Goal: Transaction & Acquisition: Book appointment/travel/reservation

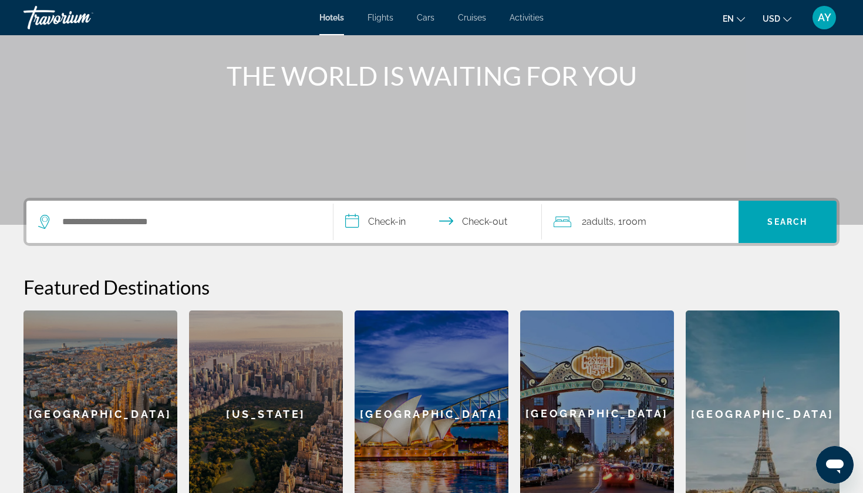
scroll to position [131, 0]
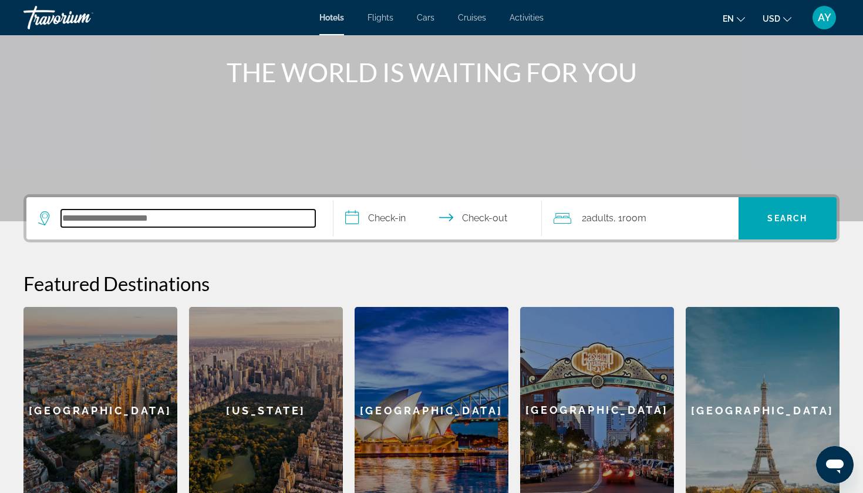
click at [279, 213] on input "Search hotel destination" at bounding box center [188, 218] width 254 height 18
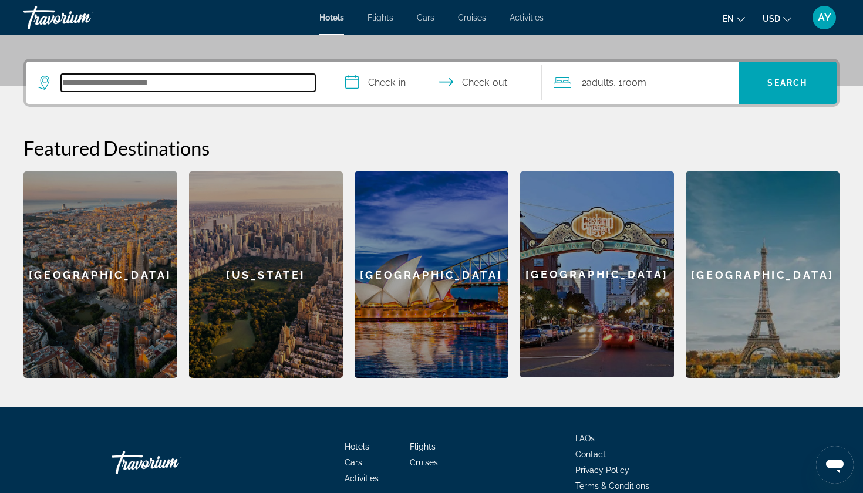
scroll to position [287, 0]
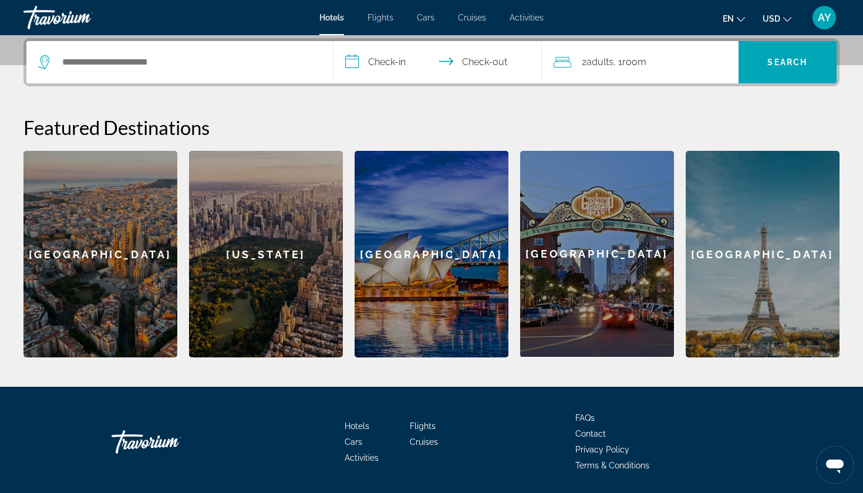
click at [373, 62] on input "**********" at bounding box center [439, 64] width 213 height 46
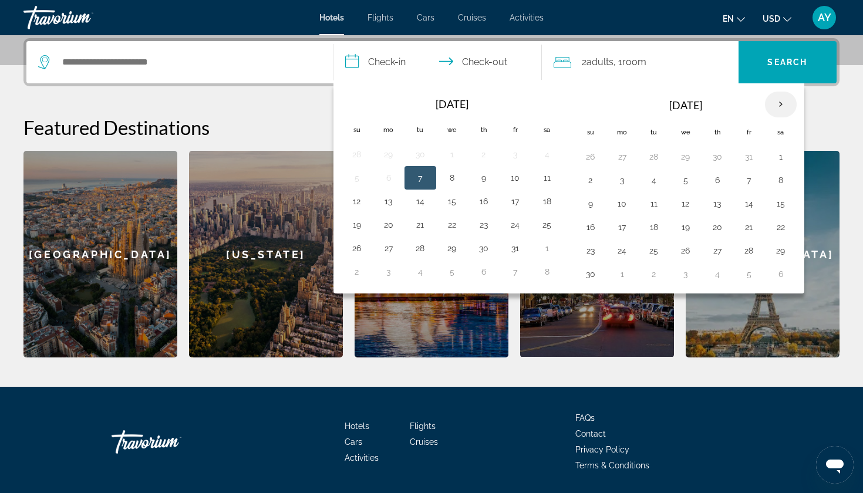
click at [774, 106] on th "Next month" at bounding box center [781, 105] width 32 height 26
click at [783, 104] on th "Next month" at bounding box center [781, 105] width 32 height 26
click at [775, 102] on th "Next month" at bounding box center [781, 105] width 32 height 26
click at [357, 100] on th "Previous month" at bounding box center [357, 105] width 32 height 26
click at [420, 252] on button "30" at bounding box center [420, 250] width 19 height 16
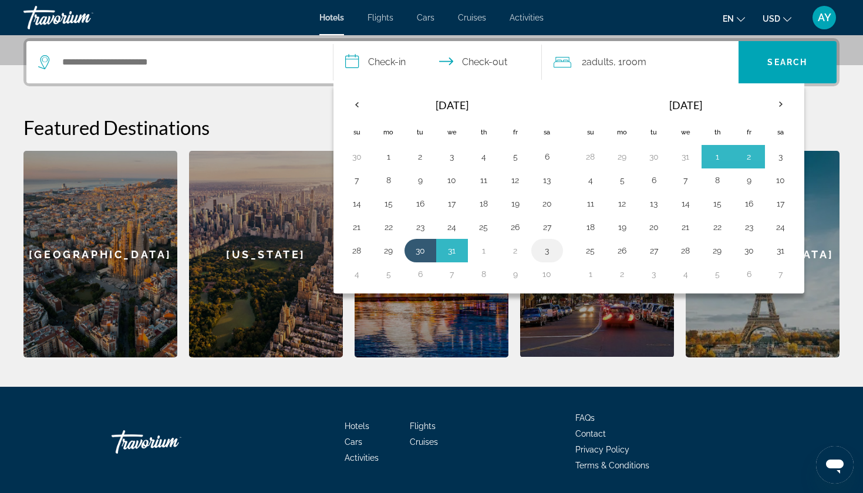
click at [554, 254] on button "3" at bounding box center [546, 250] width 19 height 16
type input "**********"
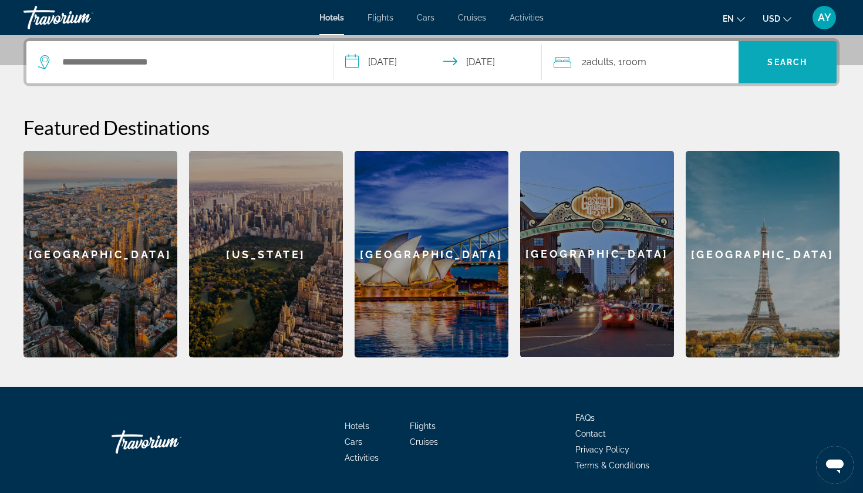
click at [805, 63] on span "Search" at bounding box center [787, 62] width 40 height 9
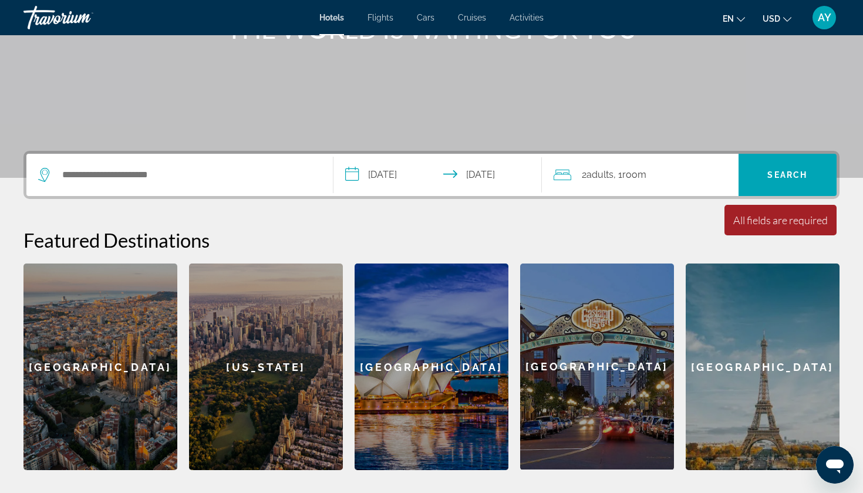
scroll to position [157, 0]
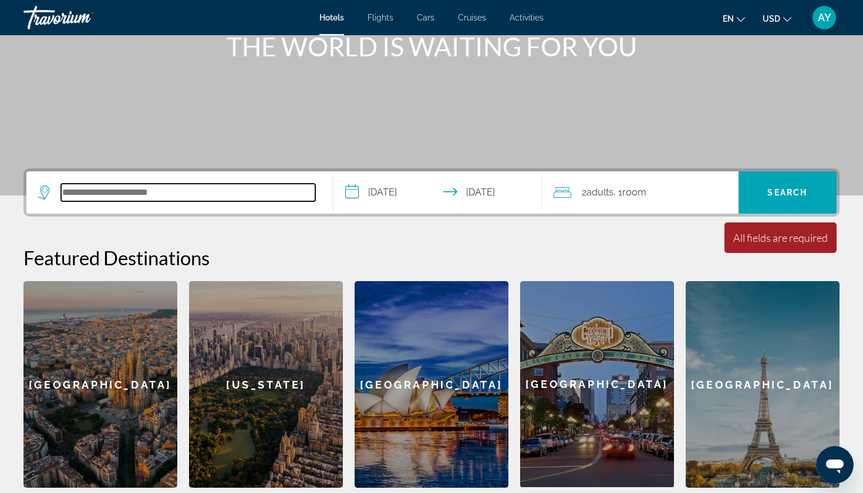
click at [177, 196] on input "Search hotel destination" at bounding box center [188, 193] width 254 height 18
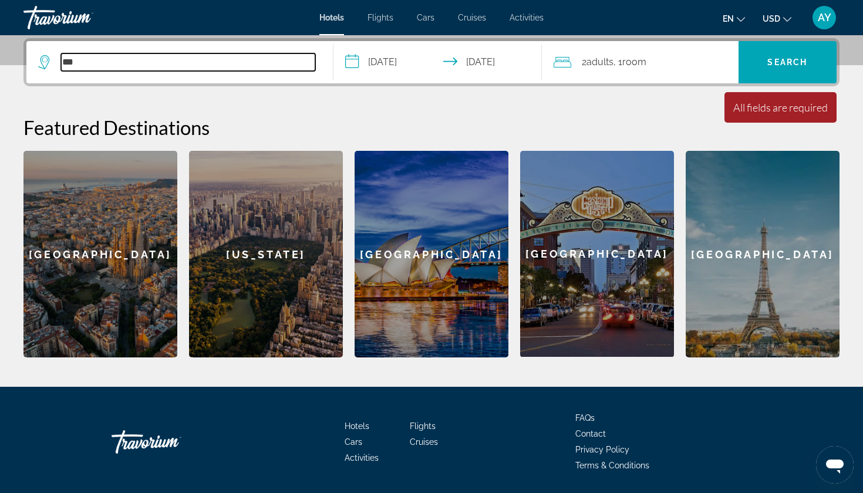
type input "***"
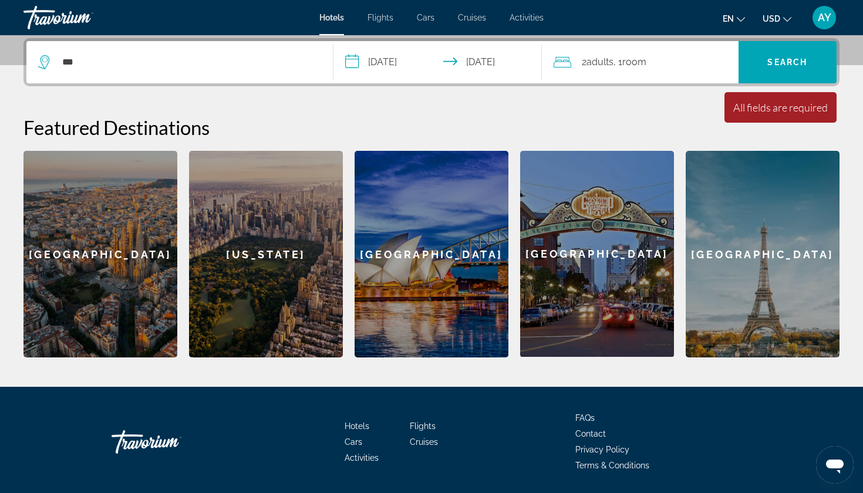
click at [780, 97] on div "Minimum length of stay is 1 day All fields are required Children ages are requi…" at bounding box center [780, 107] width 112 height 31
click at [780, 106] on div "All fields are required" at bounding box center [780, 107] width 94 height 13
click at [785, 54] on span "Search" at bounding box center [787, 62] width 99 height 28
click at [747, 275] on div "Paris" at bounding box center [762, 254] width 154 height 207
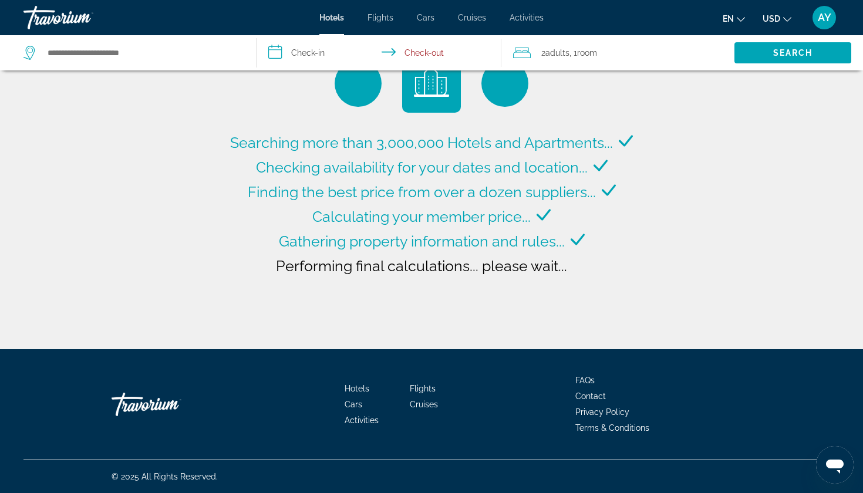
type input "**********"
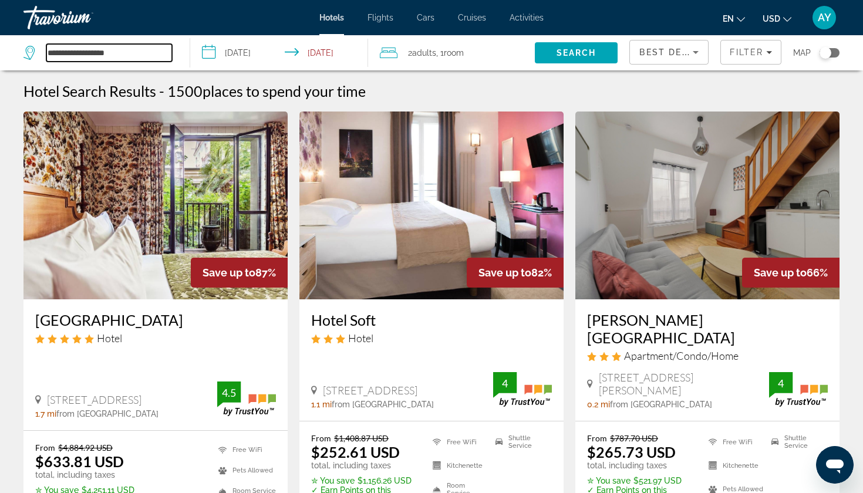
click at [113, 52] on input "**********" at bounding box center [109, 53] width 126 height 18
click at [266, 48] on input "**********" at bounding box center [281, 54] width 183 height 39
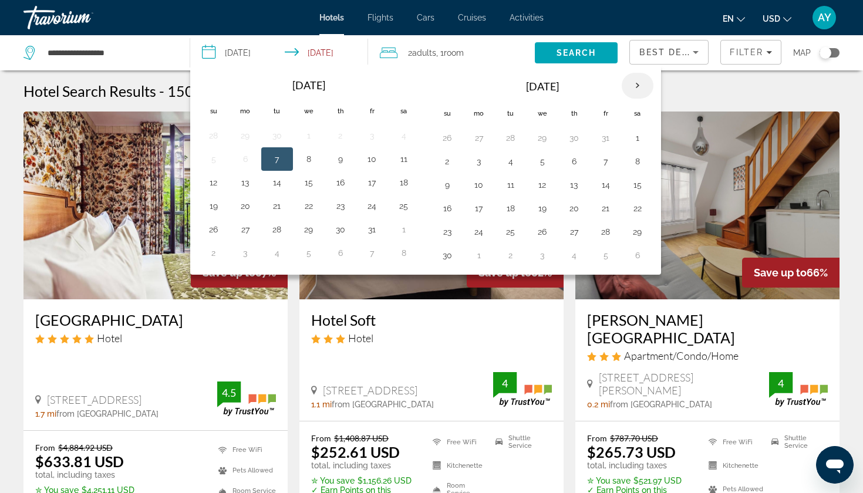
click at [644, 86] on th "Next month" at bounding box center [637, 86] width 32 height 26
click at [637, 87] on th "Next month" at bounding box center [637, 86] width 32 height 26
click at [274, 233] on button "30" at bounding box center [277, 232] width 19 height 16
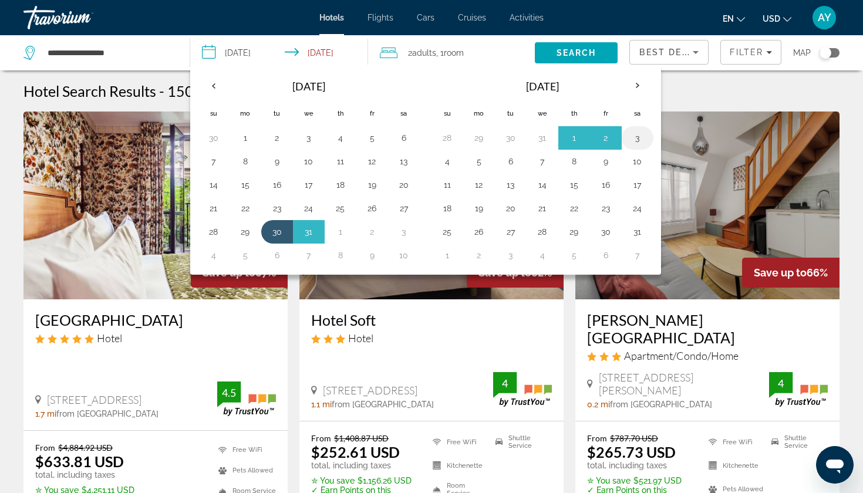
click at [639, 140] on button "3" at bounding box center [637, 138] width 19 height 16
type input "**********"
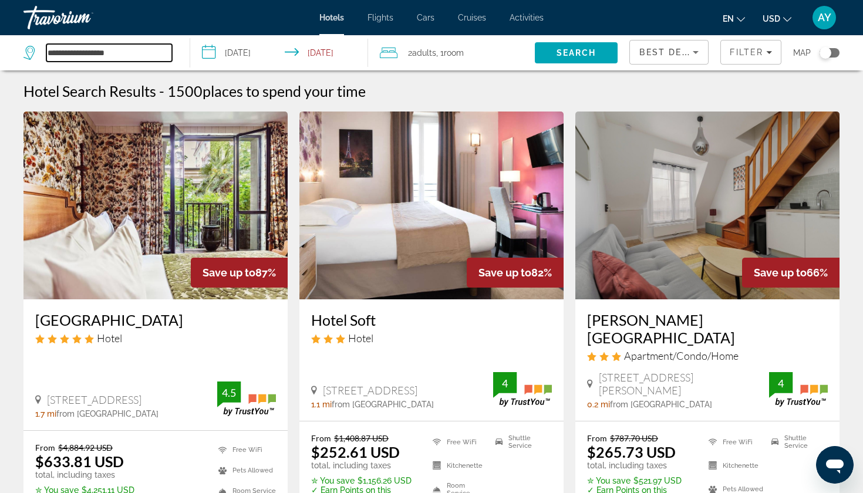
drag, startPoint x: 127, startPoint y: 53, endPoint x: 33, endPoint y: 53, distance: 94.5
click at [33, 53] on div "**********" at bounding box center [97, 53] width 148 height 18
type input "*"
type input "********"
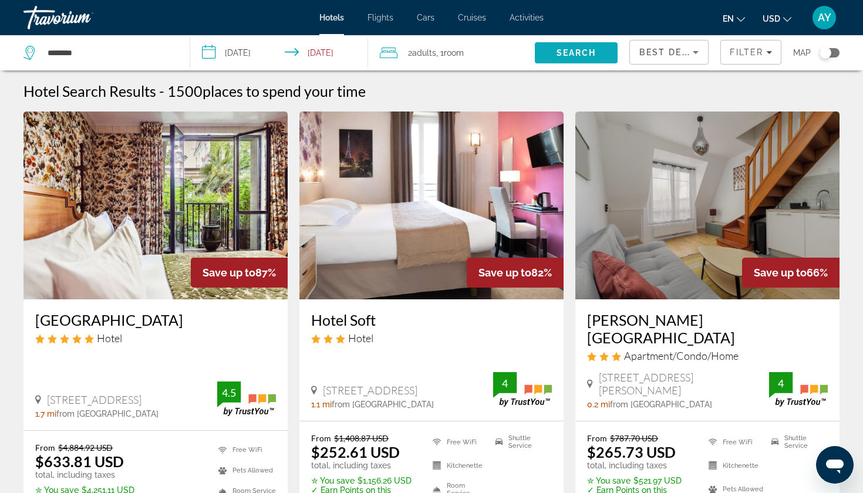
click at [563, 49] on span "Search" at bounding box center [576, 52] width 40 height 9
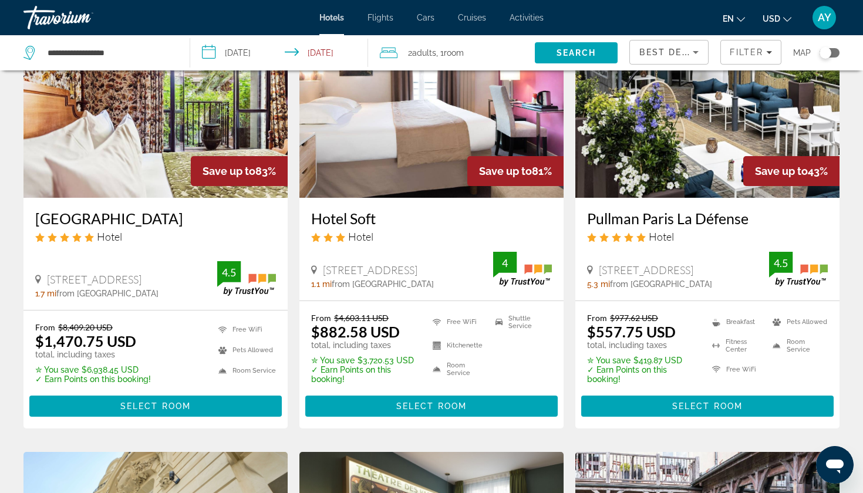
scroll to position [100, 0]
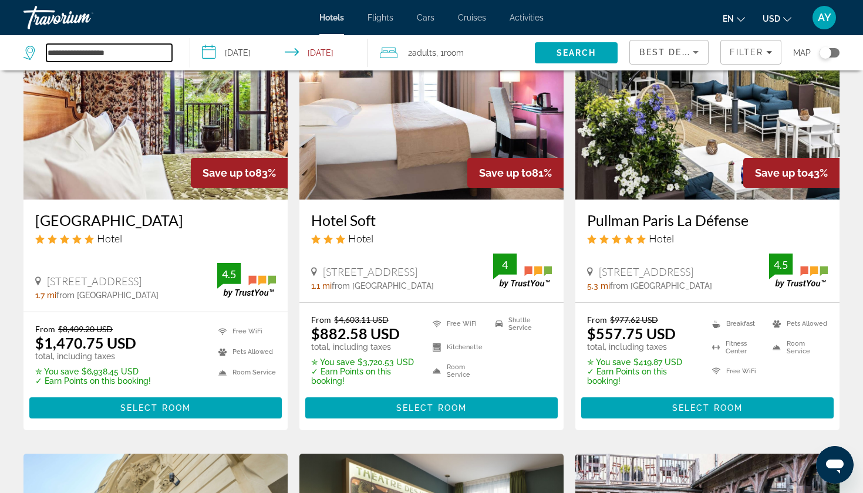
drag, startPoint x: 136, startPoint y: 48, endPoint x: 45, endPoint y: 52, distance: 91.0
click at [45, 52] on div "**********" at bounding box center [97, 53] width 148 height 18
type input "*"
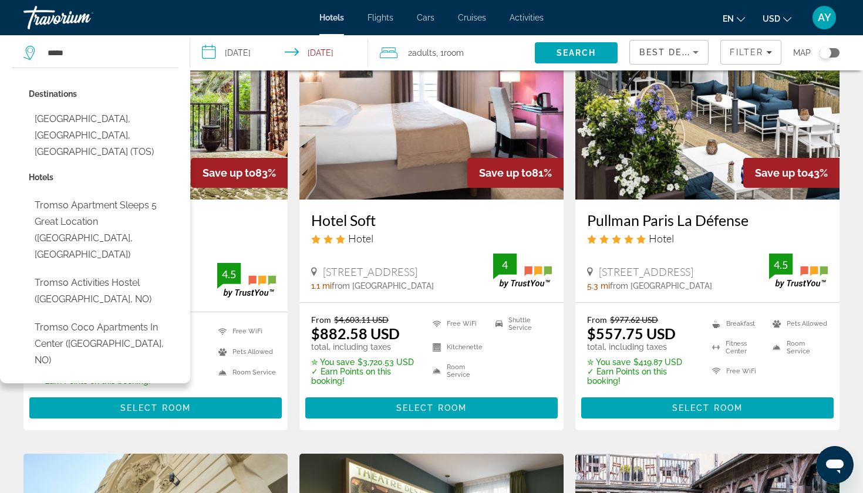
click at [45, 52] on div "*****" at bounding box center [97, 53] width 148 height 18
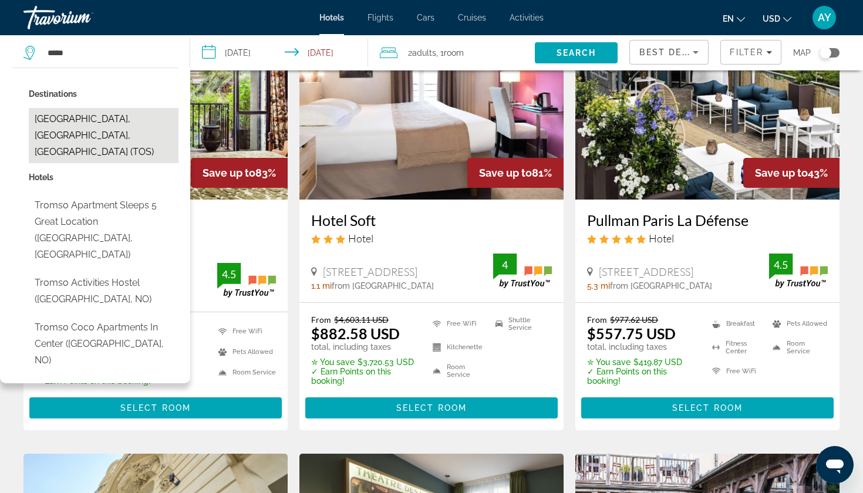
click at [87, 119] on button "Tromso, Troms, Norway (TOS)" at bounding box center [104, 135] width 150 height 55
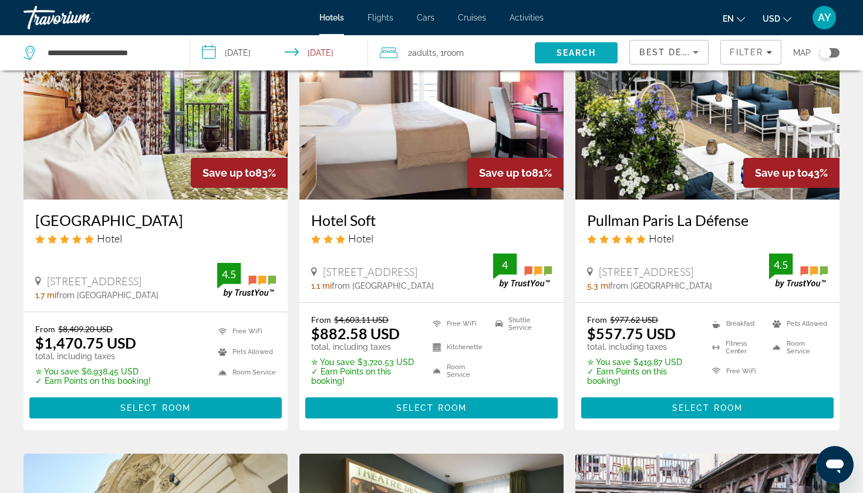
click at [585, 40] on span "Search" at bounding box center [576, 53] width 83 height 28
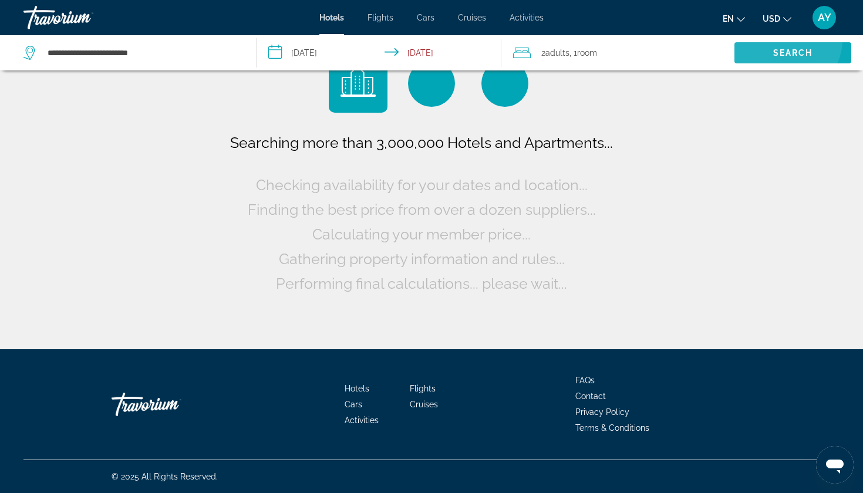
scroll to position [0, 0]
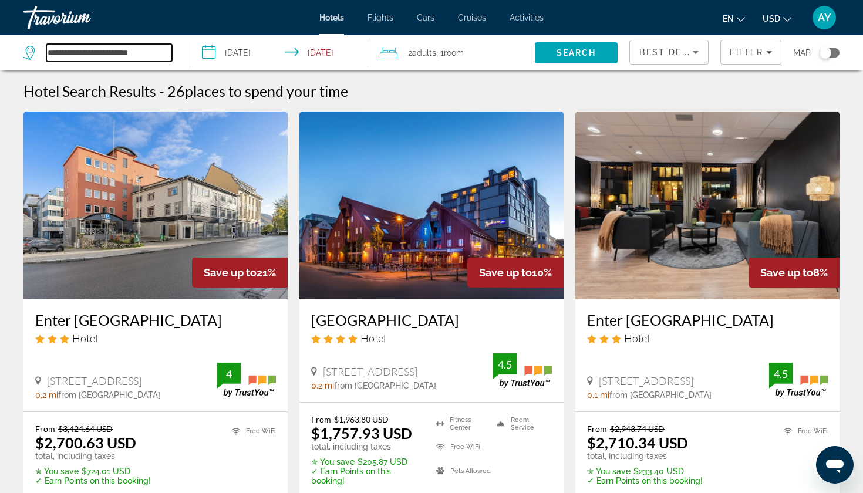
drag, startPoint x: 164, startPoint y: 52, endPoint x: 48, endPoint y: 46, distance: 116.9
click at [48, 46] on input "**********" at bounding box center [109, 53] width 126 height 18
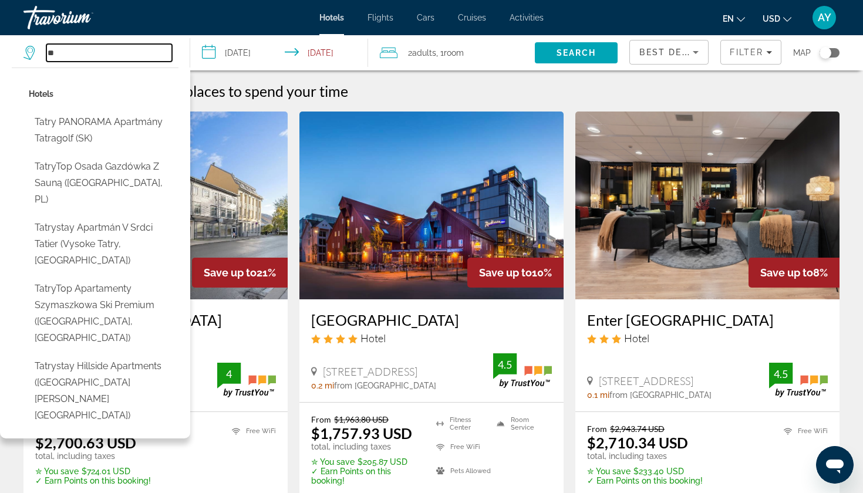
type input "*"
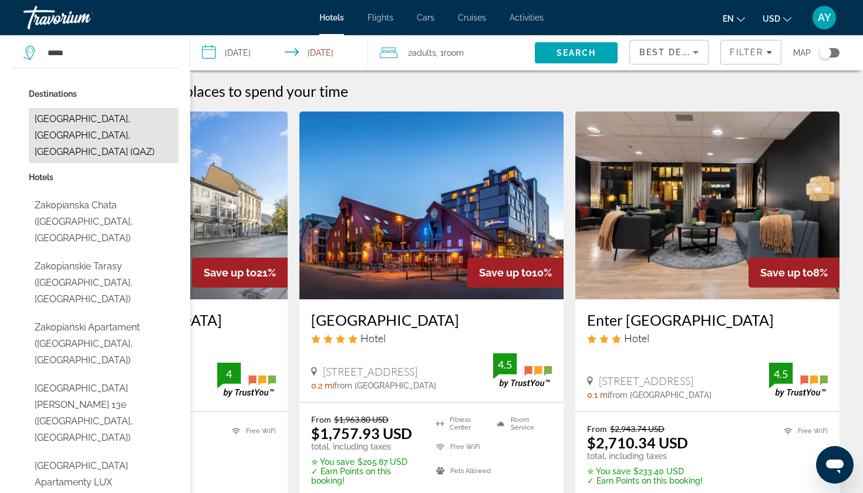
click at [106, 127] on button "Zakopane, Tatra Mountains, Poland (QAZ)" at bounding box center [104, 135] width 150 height 55
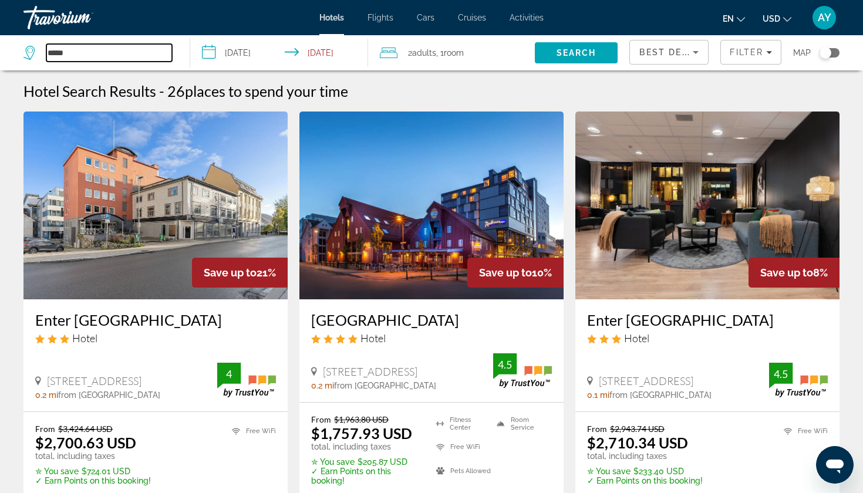
type input "**********"
click at [587, 50] on span "Search" at bounding box center [576, 52] width 40 height 9
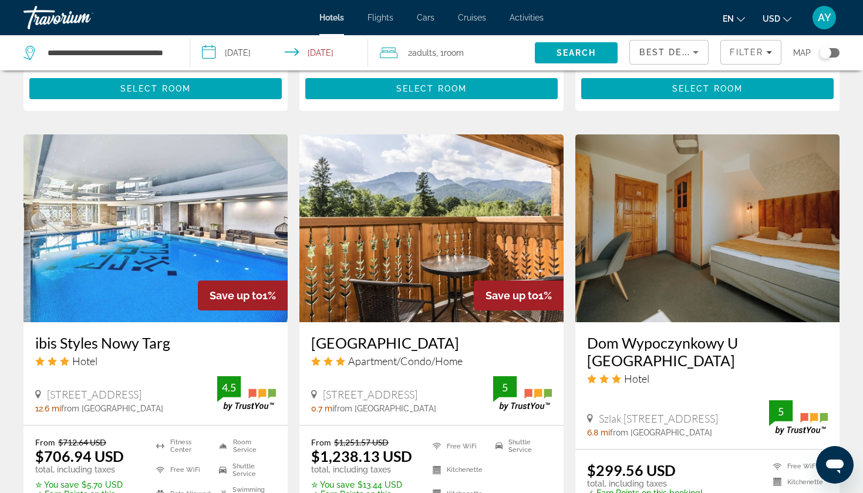
scroll to position [921, 0]
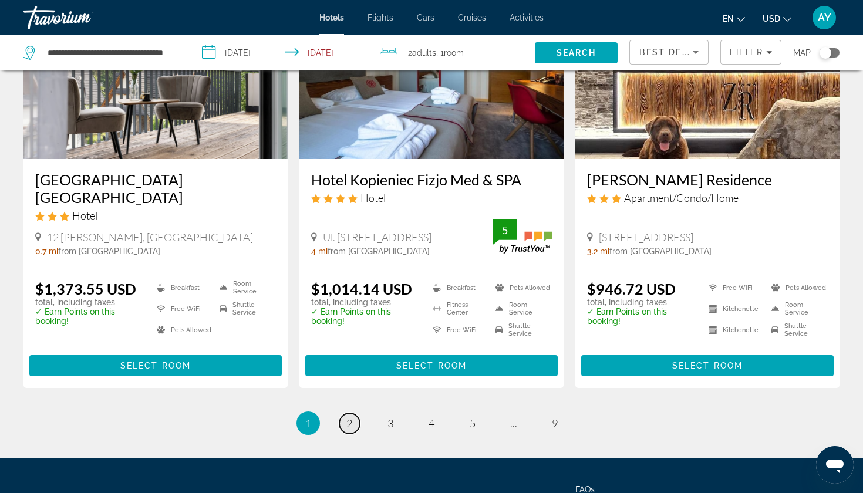
click at [343, 413] on link "page 2" at bounding box center [349, 423] width 21 height 21
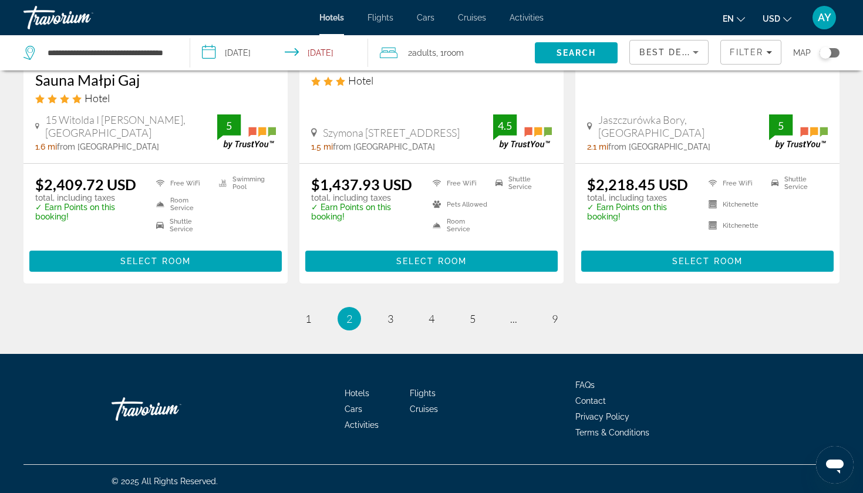
scroll to position [1560, 0]
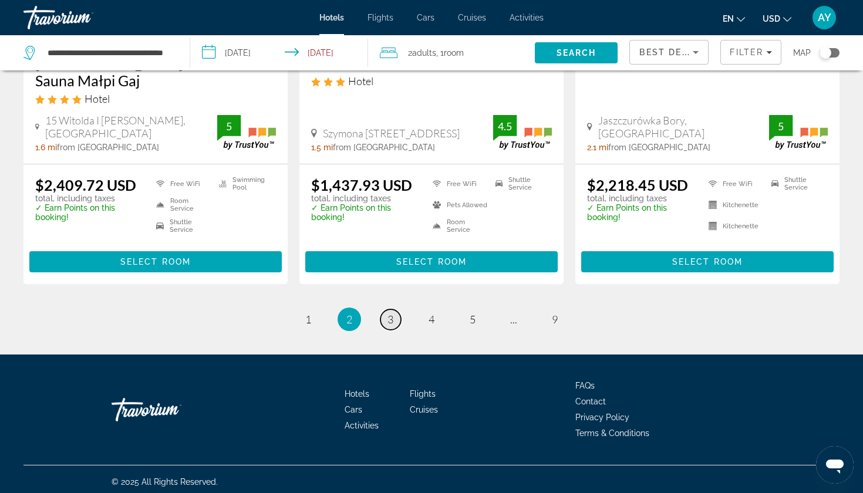
click at [390, 313] on span "3" at bounding box center [390, 319] width 6 height 13
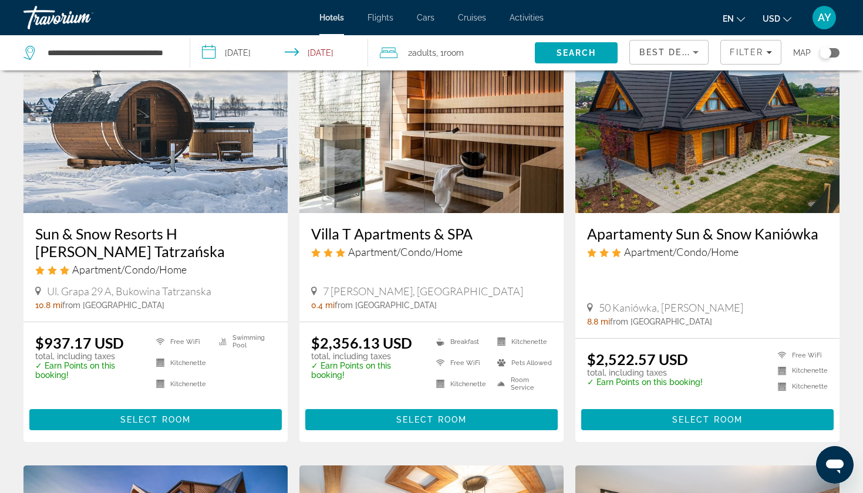
scroll to position [522, 0]
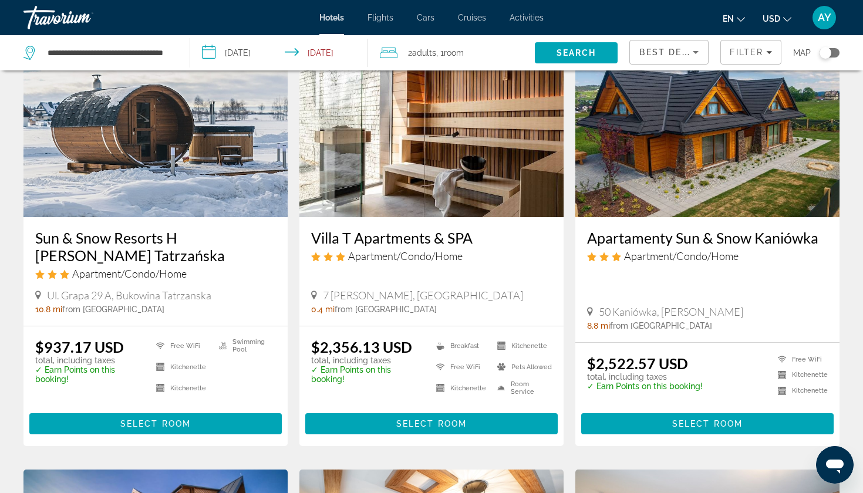
click at [211, 181] on img "Main content" at bounding box center [155, 123] width 264 height 188
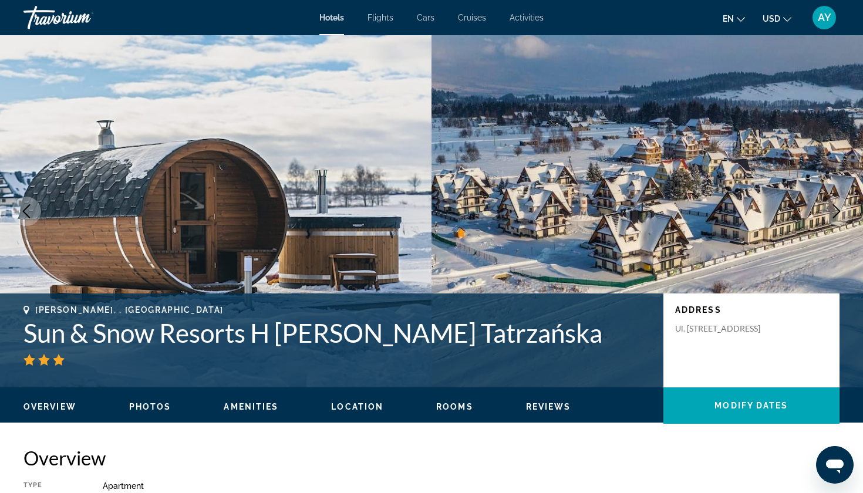
click at [835, 211] on icon "Next image" at bounding box center [836, 211] width 14 height 14
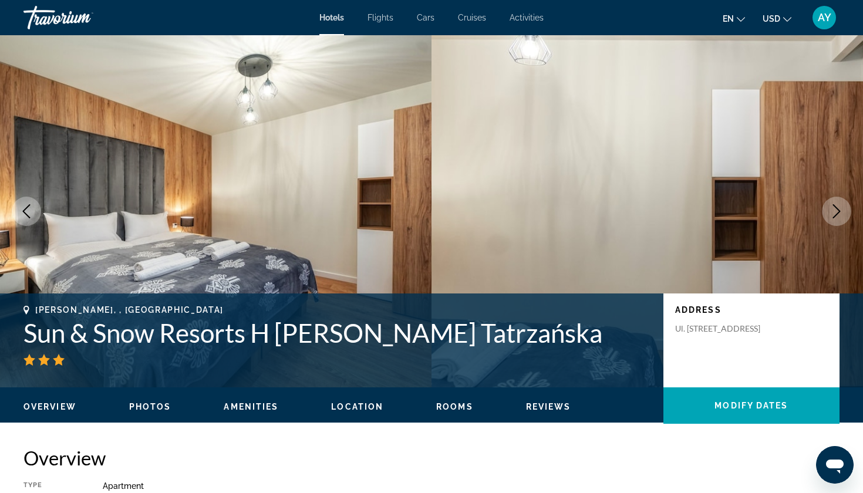
click at [835, 211] on icon "Next image" at bounding box center [836, 211] width 14 height 14
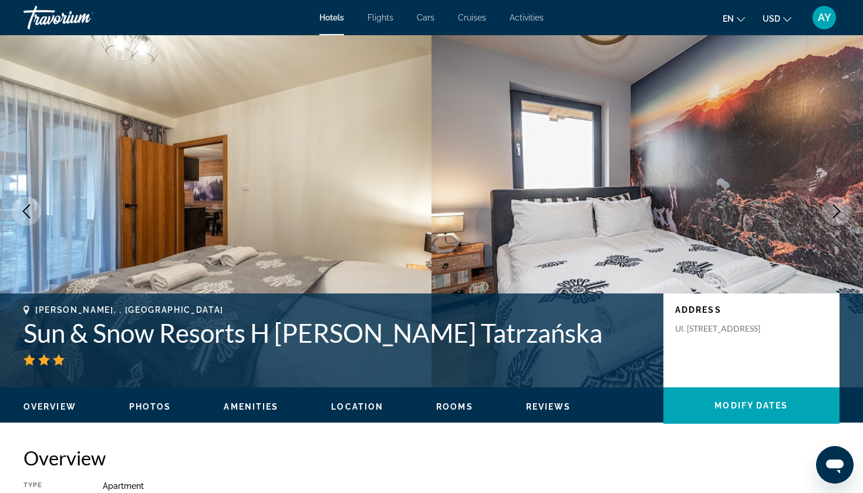
click at [835, 211] on icon "Next image" at bounding box center [836, 211] width 14 height 14
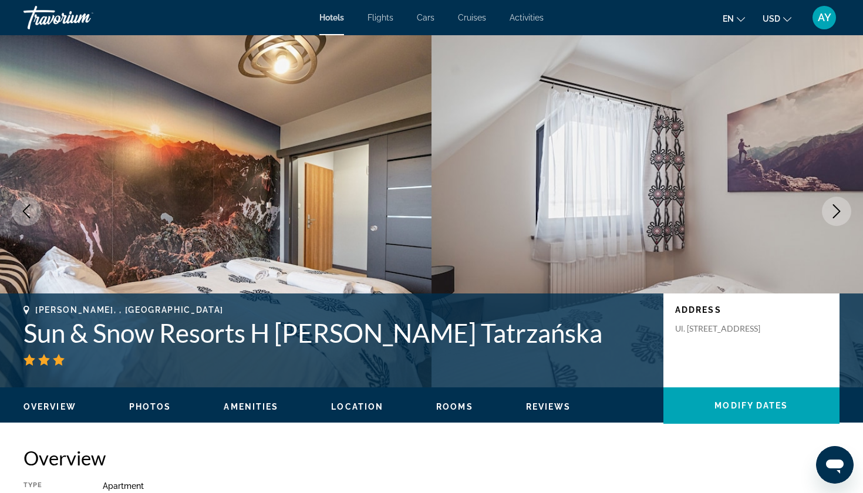
click at [835, 211] on icon "Next image" at bounding box center [836, 211] width 14 height 14
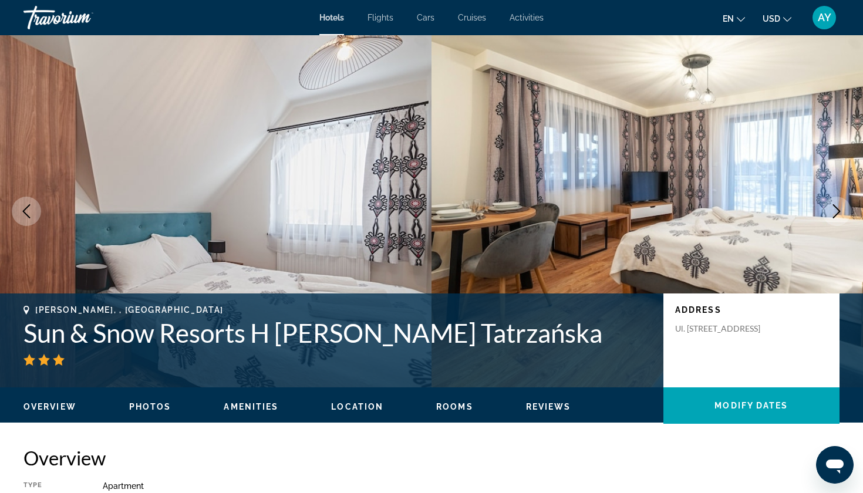
click at [835, 211] on icon "Next image" at bounding box center [836, 211] width 14 height 14
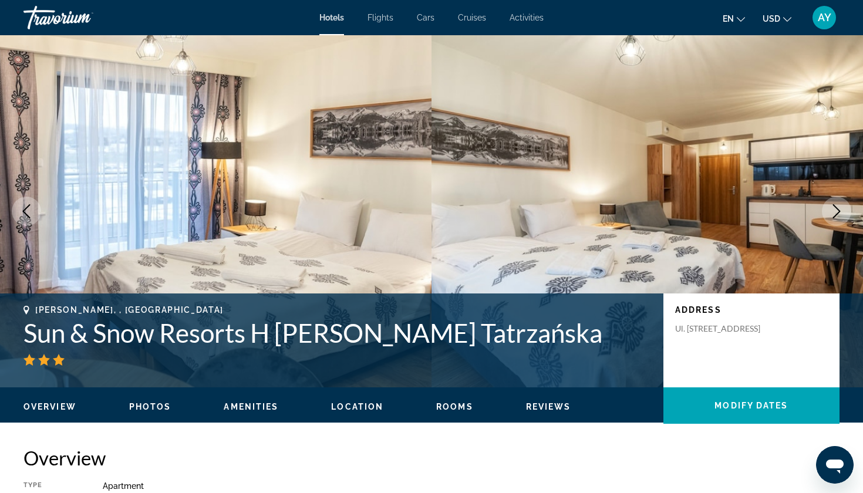
click at [835, 211] on icon "Next image" at bounding box center [836, 211] width 14 height 14
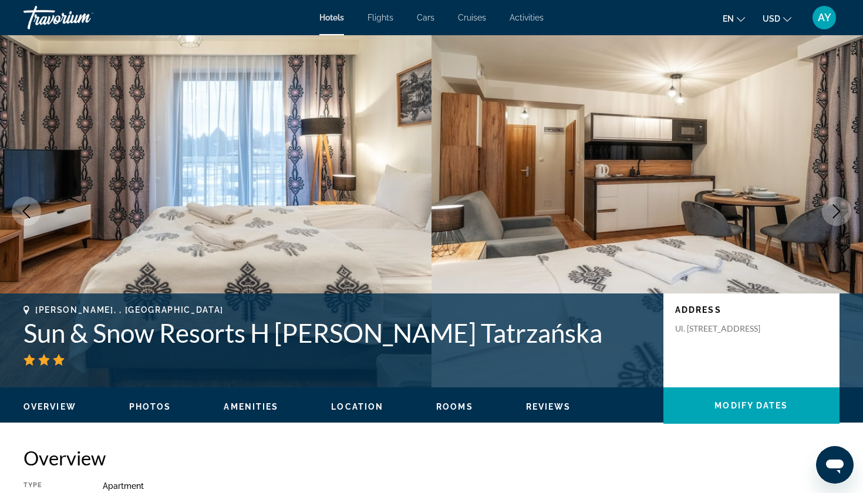
click at [835, 211] on icon "Next image" at bounding box center [836, 211] width 14 height 14
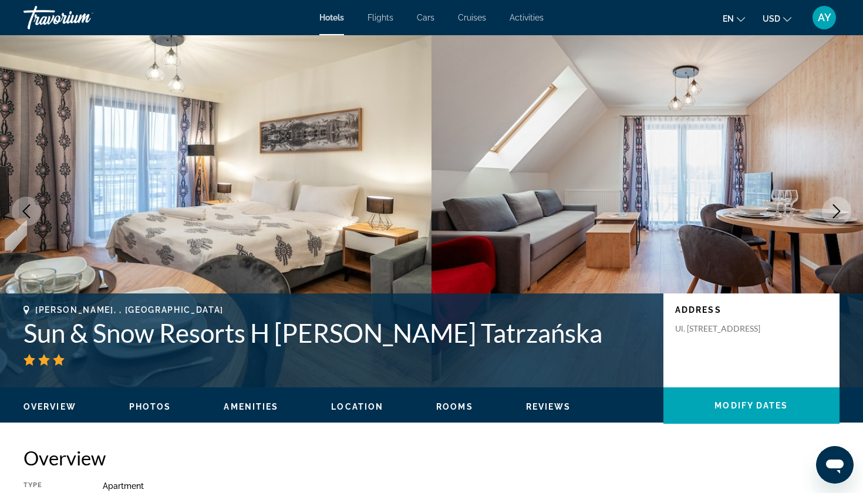
click at [835, 211] on icon "Next image" at bounding box center [836, 211] width 14 height 14
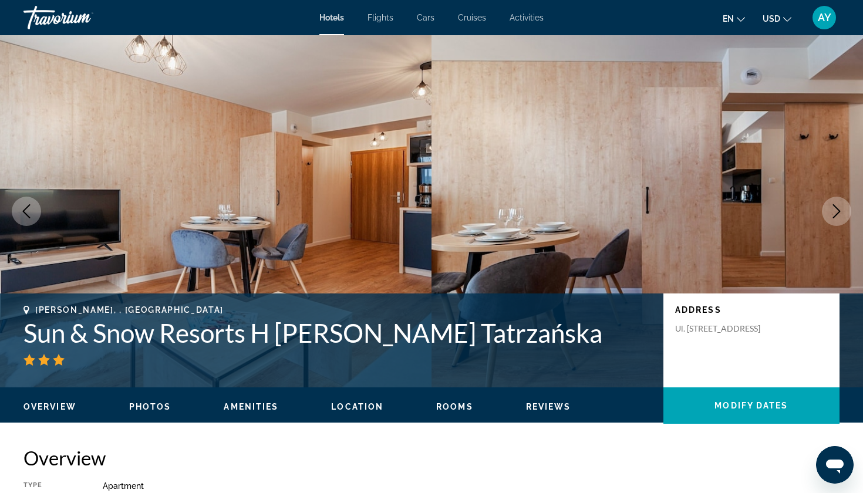
click at [835, 211] on icon "Next image" at bounding box center [836, 211] width 14 height 14
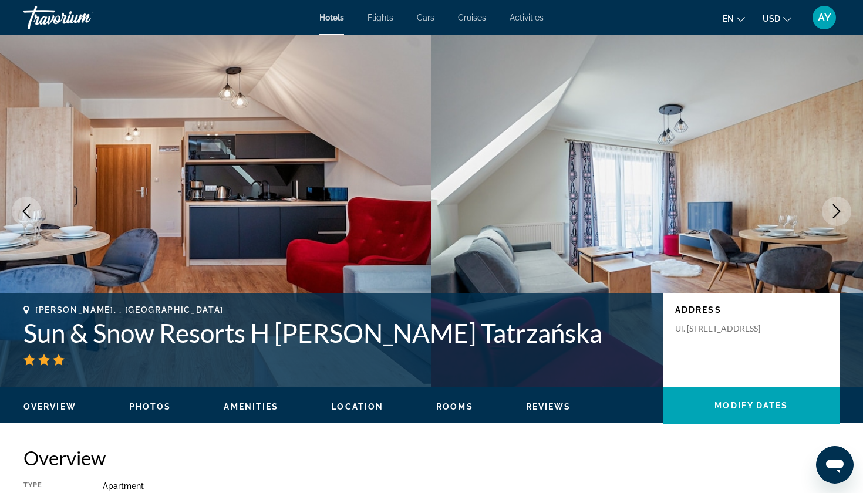
click at [835, 211] on icon "Next image" at bounding box center [836, 211] width 14 height 14
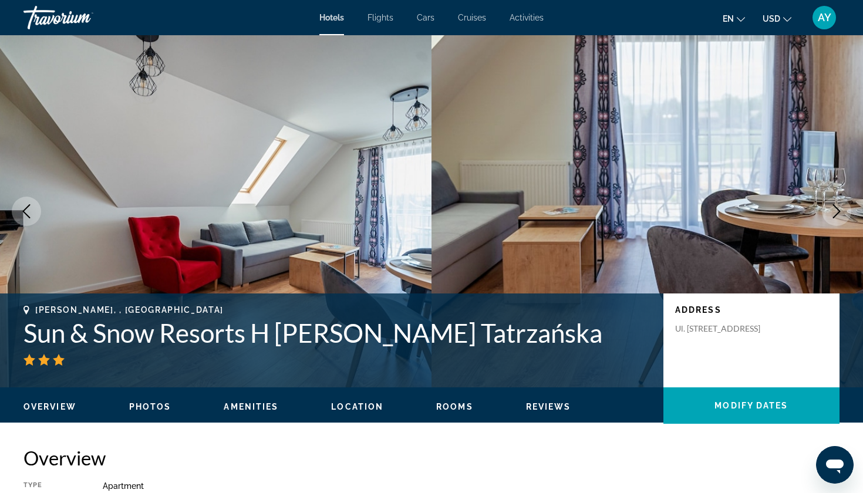
click at [835, 211] on icon "Next image" at bounding box center [836, 211] width 14 height 14
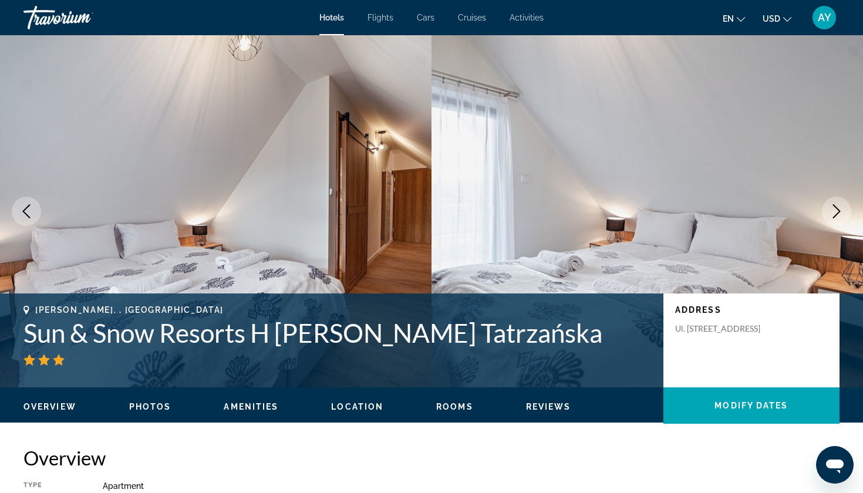
click at [835, 211] on icon "Next image" at bounding box center [836, 211] width 14 height 14
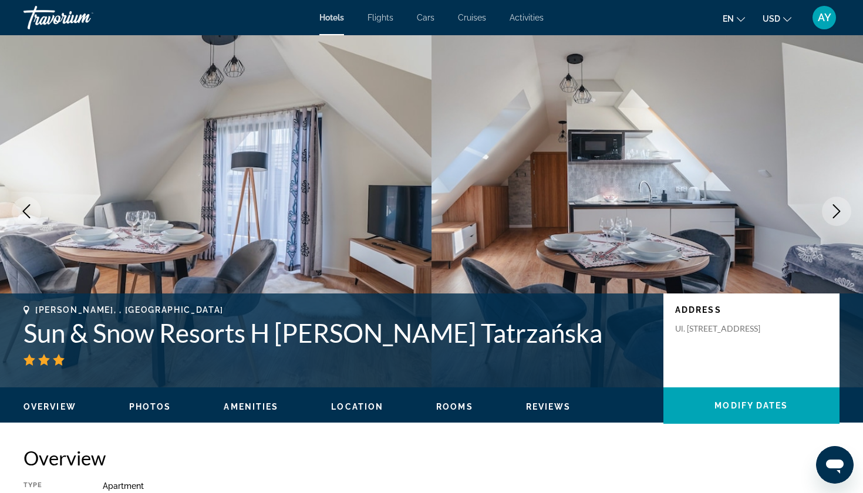
click at [835, 211] on icon "Next image" at bounding box center [836, 211] width 14 height 14
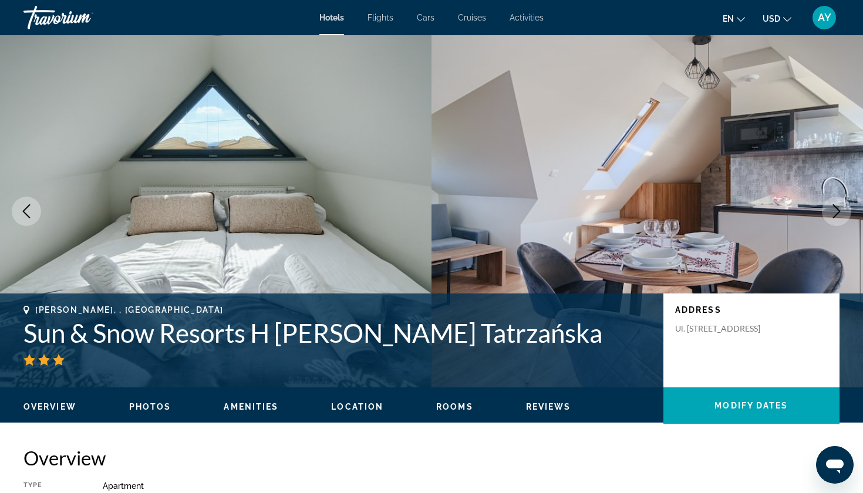
click at [835, 211] on icon "Next image" at bounding box center [836, 211] width 14 height 14
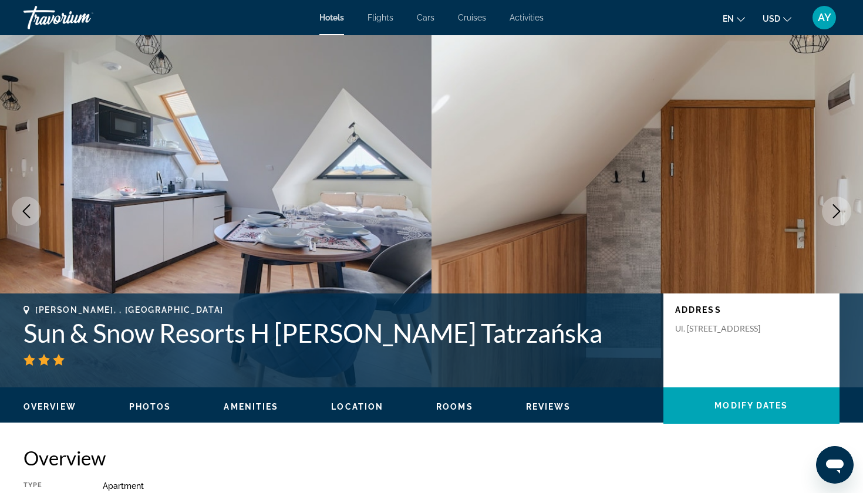
click at [835, 211] on icon "Next image" at bounding box center [836, 211] width 14 height 14
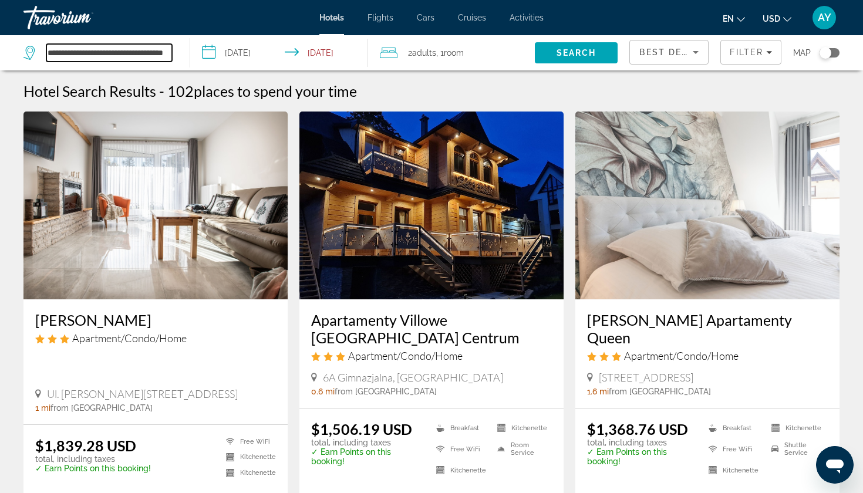
click at [165, 52] on input "**********" at bounding box center [109, 53] width 126 height 18
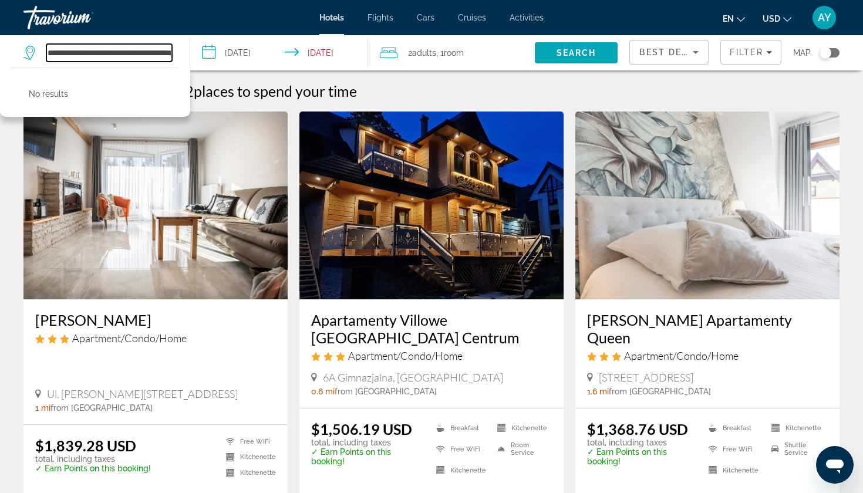
drag, startPoint x: 165, startPoint y: 52, endPoint x: 28, endPoint y: 45, distance: 137.5
click at [28, 45] on div "**********" at bounding box center [97, 53] width 148 height 18
type input "**"
drag, startPoint x: 55, startPoint y: 54, endPoint x: 8, endPoint y: 54, distance: 47.5
click at [7, 54] on app-destination-search "** No results" at bounding box center [95, 52] width 190 height 35
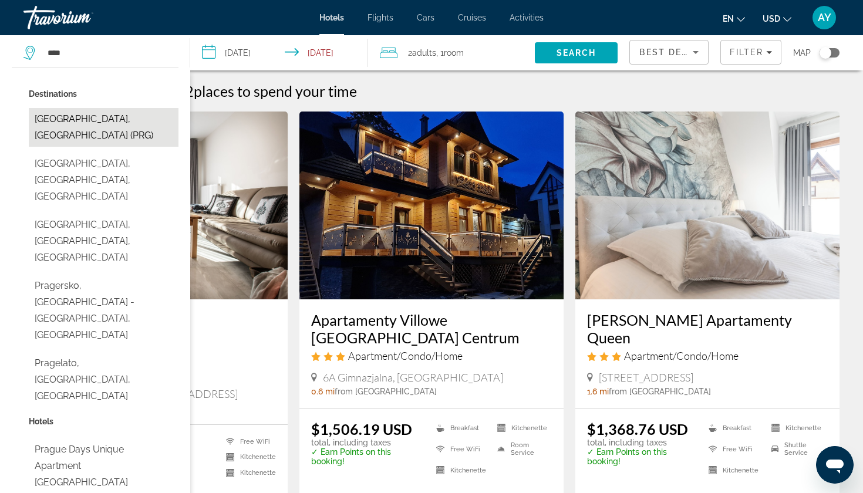
click at [86, 117] on button "Prague, Czech Republic (PRG)" at bounding box center [104, 127] width 150 height 39
type input "**********"
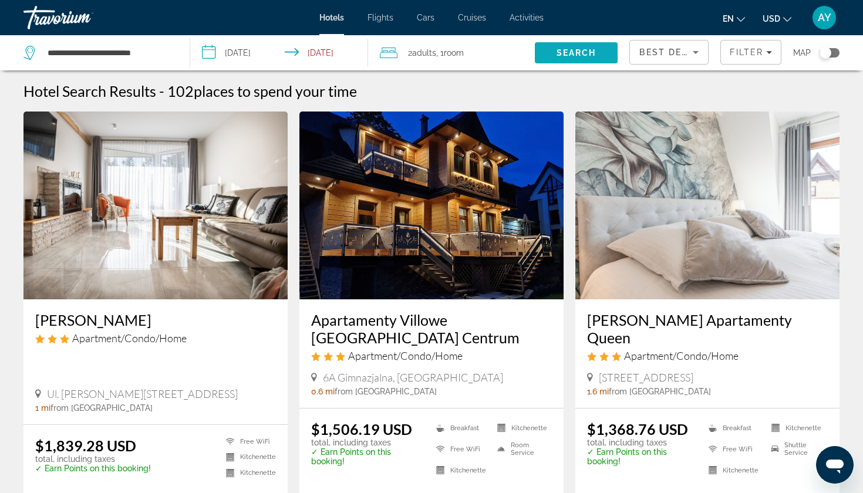
click at [563, 50] on span "Search" at bounding box center [576, 52] width 40 height 9
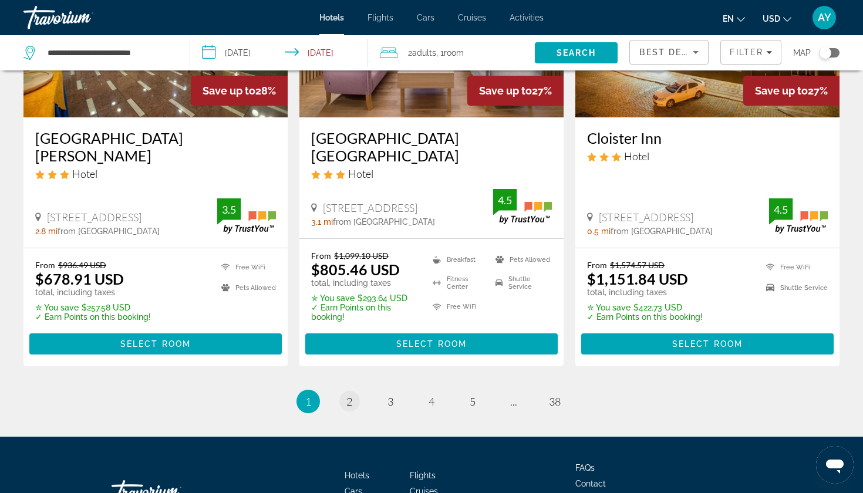
scroll to position [1546, 0]
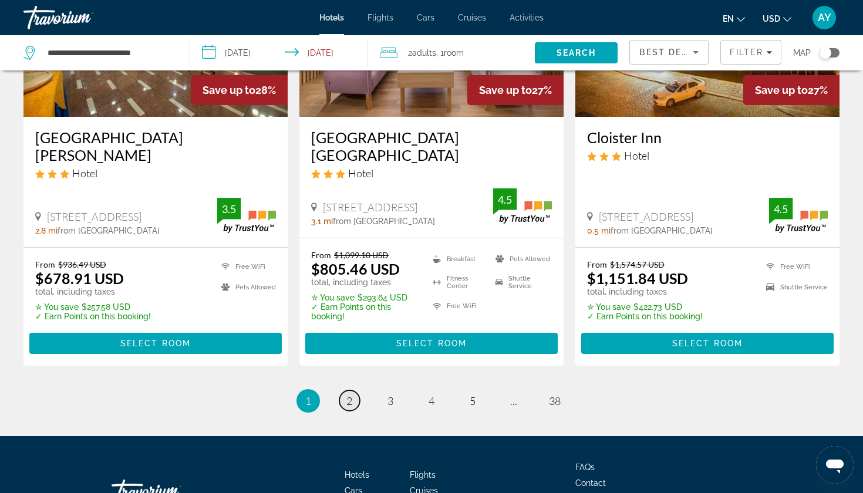
click at [349, 394] on span "2" at bounding box center [349, 400] width 6 height 13
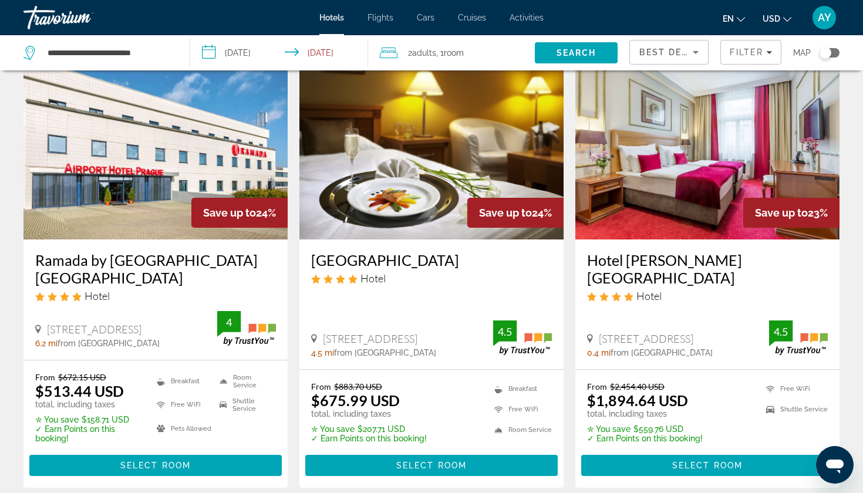
scroll to position [518, 0]
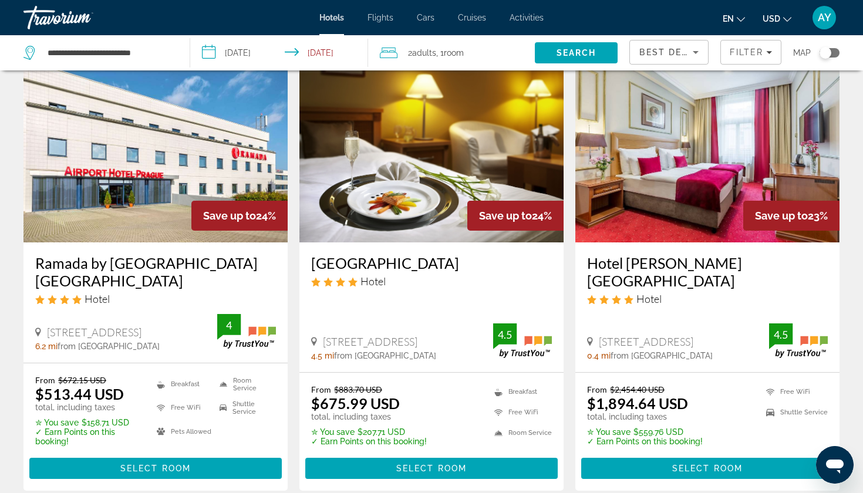
drag, startPoint x: 312, startPoint y: 262, endPoint x: 338, endPoint y: 262, distance: 26.4
click at [380, 263] on h3 "Dolce Villa Hotel" at bounding box center [431, 263] width 241 height 18
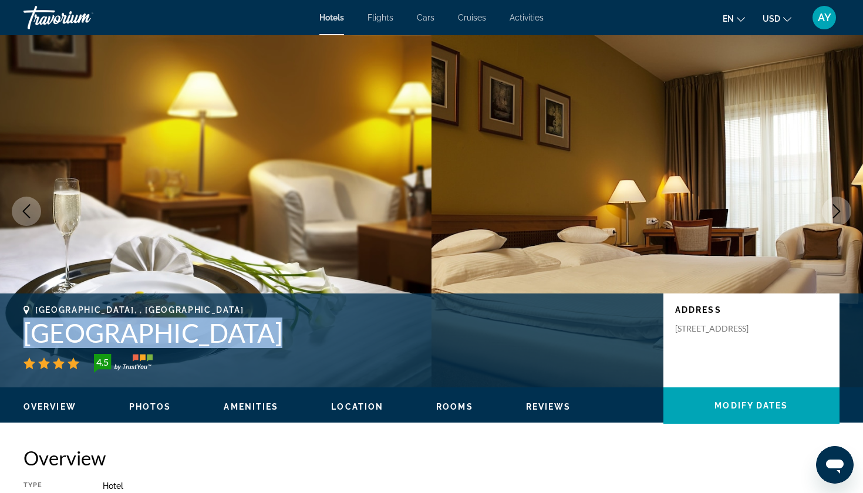
drag, startPoint x: 216, startPoint y: 337, endPoint x: 0, endPoint y: 344, distance: 216.0
click at [0, 344] on div "Prague, , Czech Republic Dolce Villa Hotel 4.5 Address Nebusicka 93, Prague 164…" at bounding box center [431, 340] width 863 height 70
copy h1 "Dolce Villa Hotel"
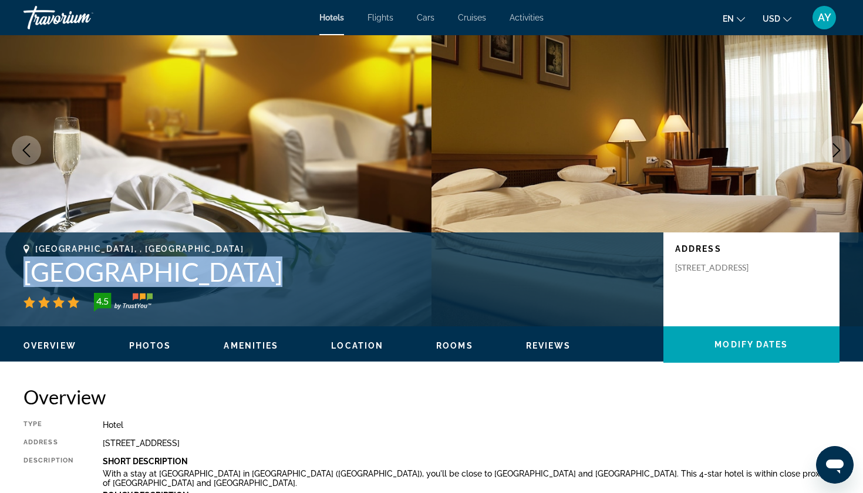
scroll to position [66, 0]
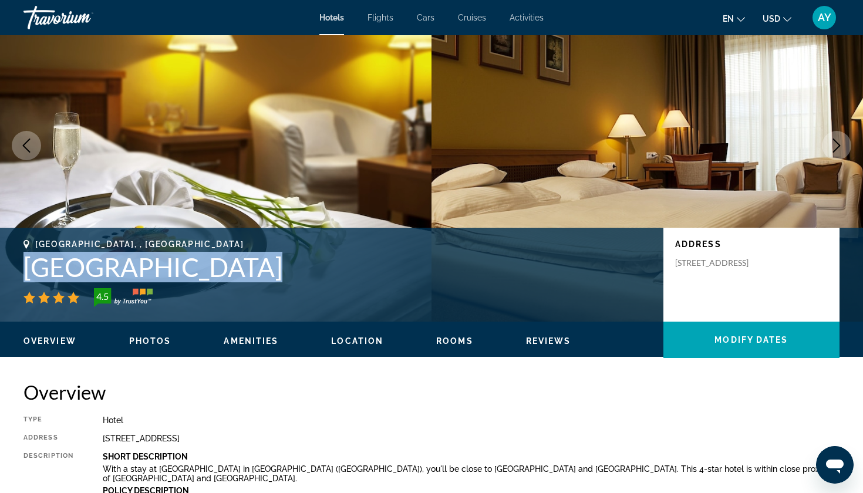
drag, startPoint x: 747, startPoint y: 276, endPoint x: 667, endPoint y: 264, distance: 81.2
click at [667, 264] on div "Address Nebusicka 93, Prague 164 00, Czech Republic" at bounding box center [751, 275] width 176 height 94
copy p "Nebusicka 93, Prague 164 00, Czech Republic"
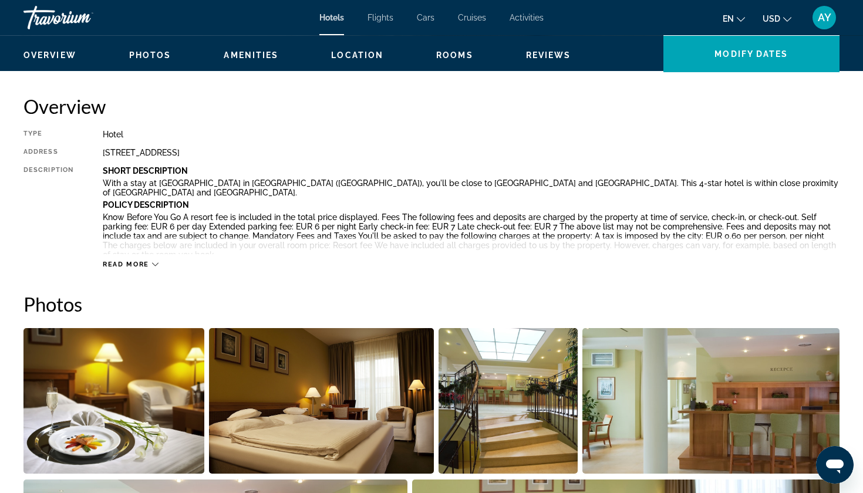
scroll to position [326, 0]
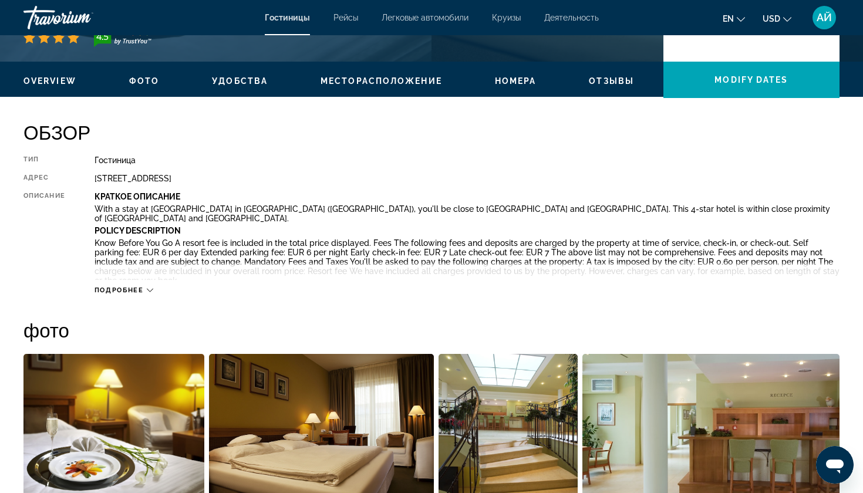
click at [132, 293] on button "подробнее" at bounding box center [123, 290] width 59 height 9
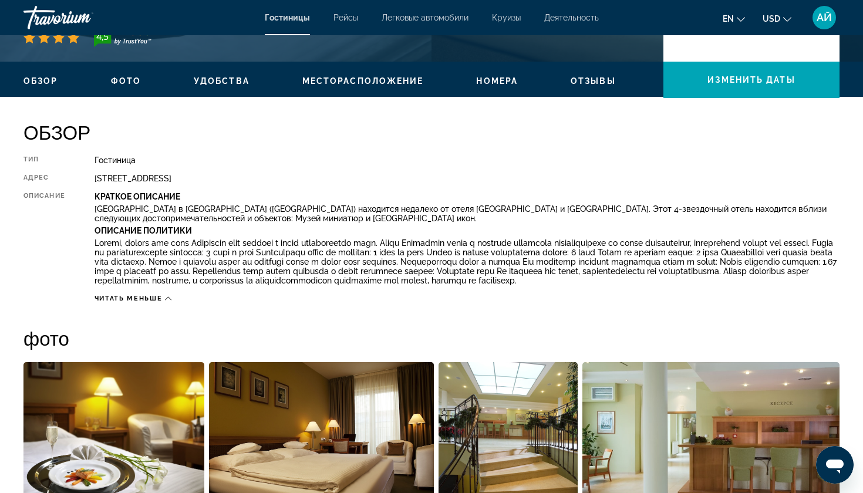
click at [181, 303] on div "ЧИТАТЬ МЕНЬШЕ" at bounding box center [466, 295] width 745 height 15
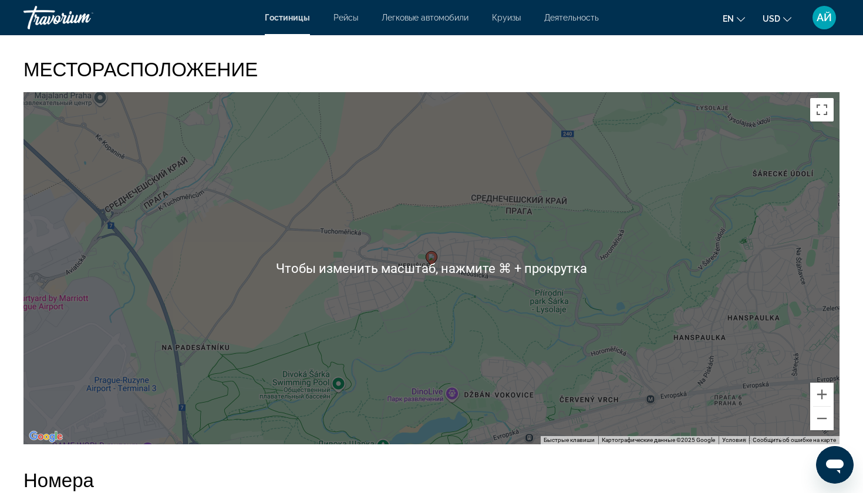
scroll to position [1100, 0]
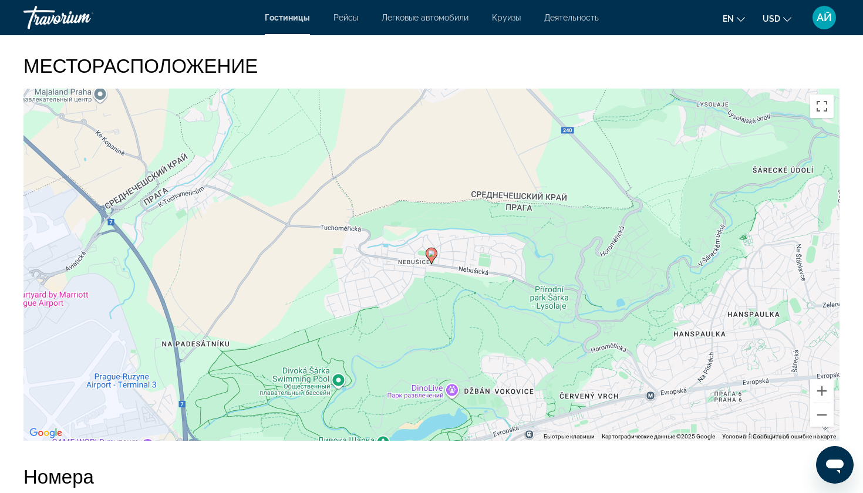
click at [437, 269] on div "Чтобы активировать перетаскивание с помощью клавиатуры, нажмите Alt + Ввод. Пос…" at bounding box center [431, 265] width 816 height 352
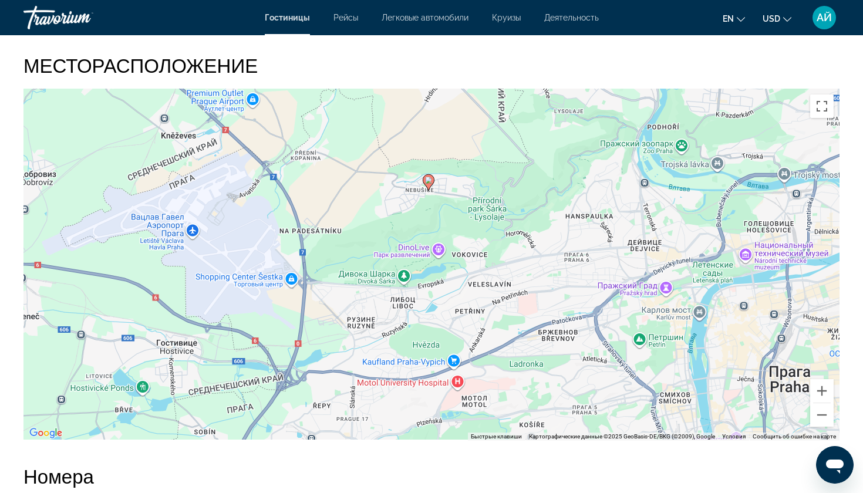
drag, startPoint x: 485, startPoint y: 339, endPoint x: 479, endPoint y: 245, distance: 94.1
click at [479, 245] on div "Чтобы активировать перетаскивание с помощью клавиатуры, нажмите Alt + Ввод. Пос…" at bounding box center [431, 265] width 816 height 352
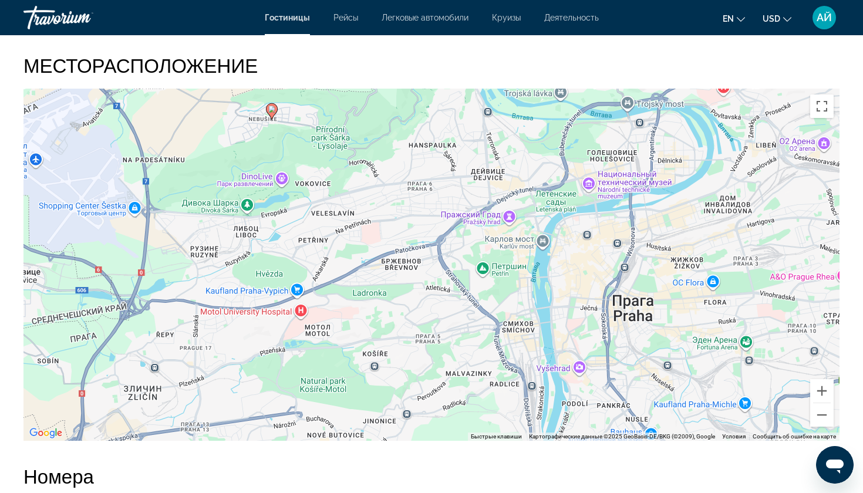
drag, startPoint x: 628, startPoint y: 303, endPoint x: 457, endPoint y: 225, distance: 188.3
click at [457, 225] on div "Чтобы активировать перетаскивание с помощью клавиатуры, нажмите Alt + Ввод. Пос…" at bounding box center [431, 265] width 816 height 352
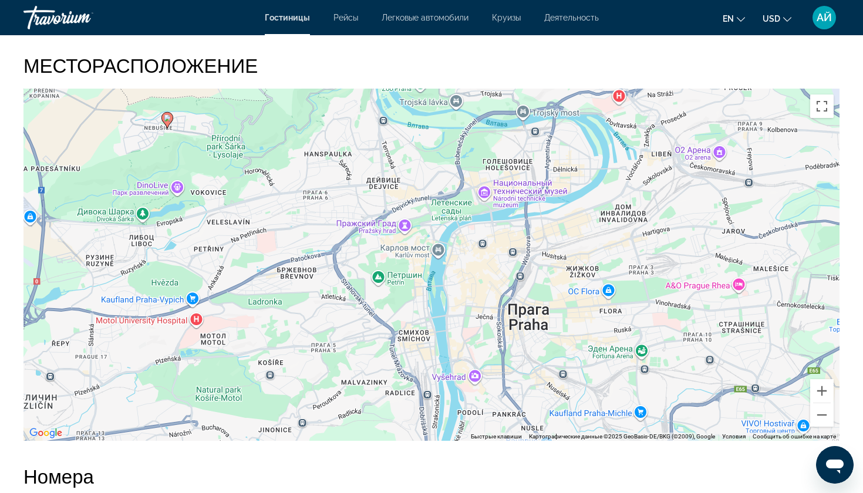
drag, startPoint x: 662, startPoint y: 306, endPoint x: 572, endPoint y: 323, distance: 92.1
click at [572, 323] on div "Чтобы активировать перетаскивание с помощью клавиатуры, нажмите Alt + Ввод. Пос…" at bounding box center [431, 265] width 816 height 352
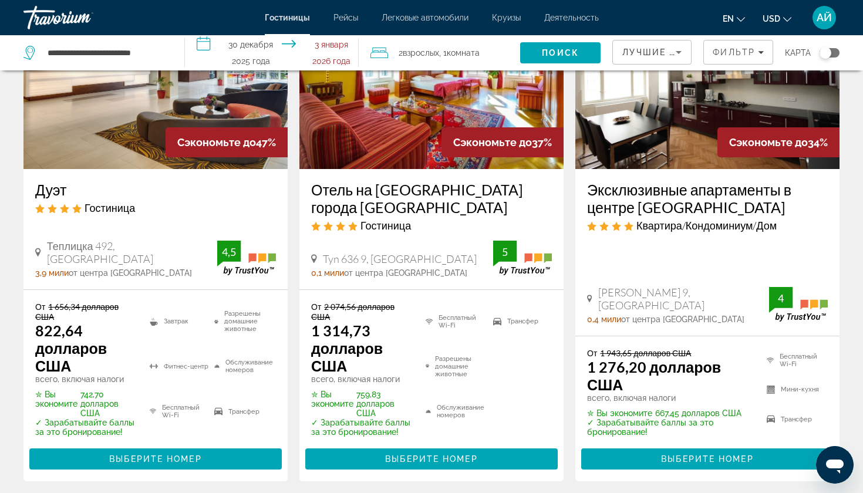
scroll to position [136, 0]
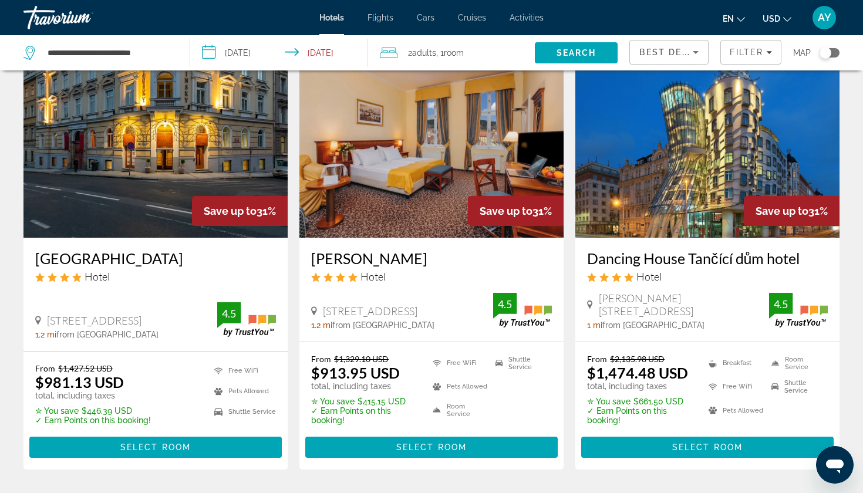
scroll to position [523, 0]
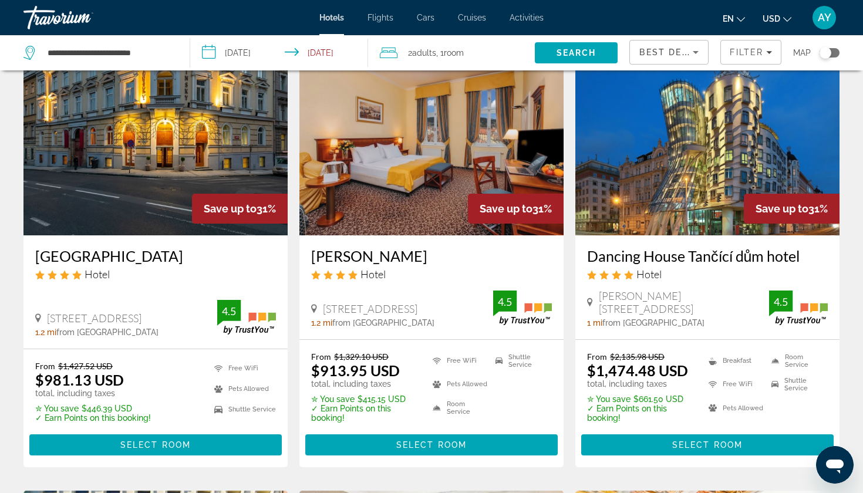
click at [437, 122] on img "Main content" at bounding box center [431, 142] width 264 height 188
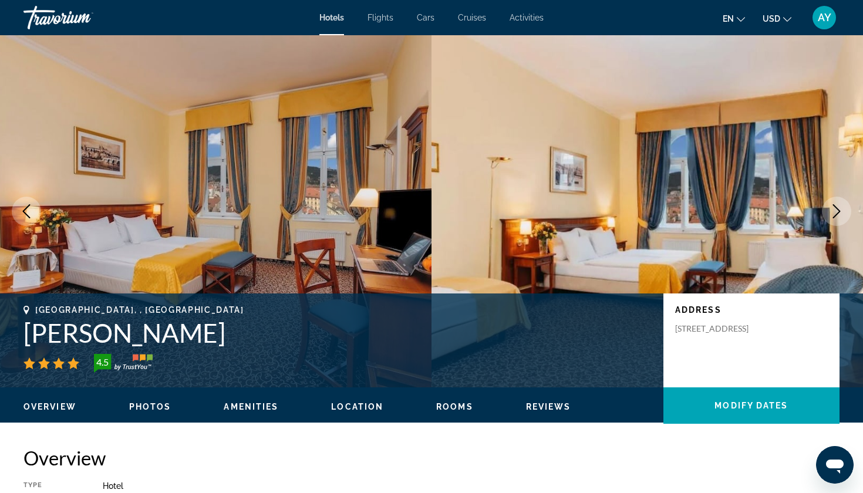
click at [843, 213] on icon "Next image" at bounding box center [836, 211] width 14 height 14
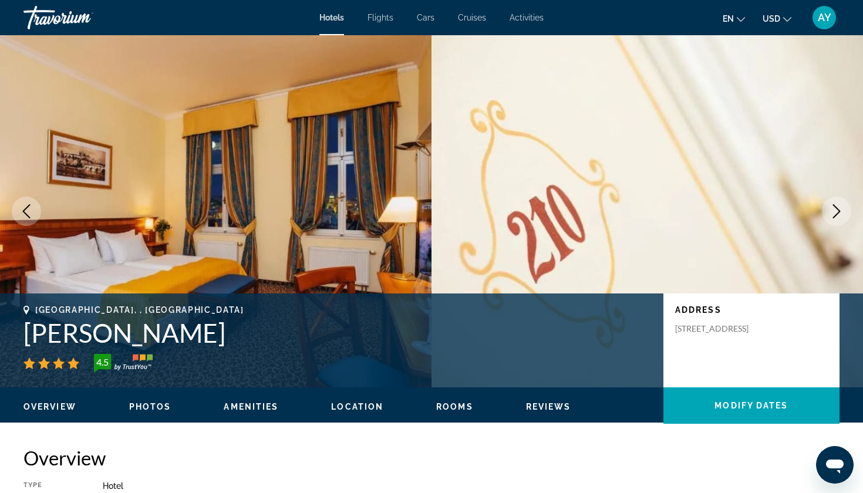
click at [843, 213] on icon "Next image" at bounding box center [836, 211] width 14 height 14
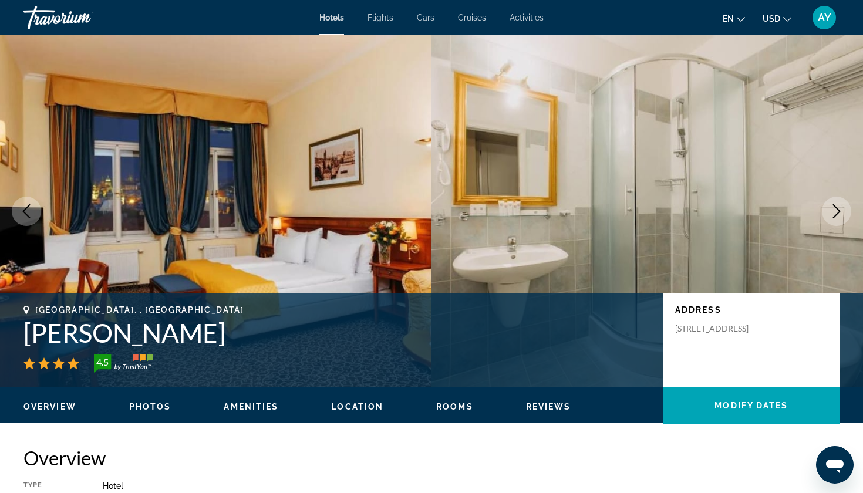
click at [843, 213] on icon "Next image" at bounding box center [836, 211] width 14 height 14
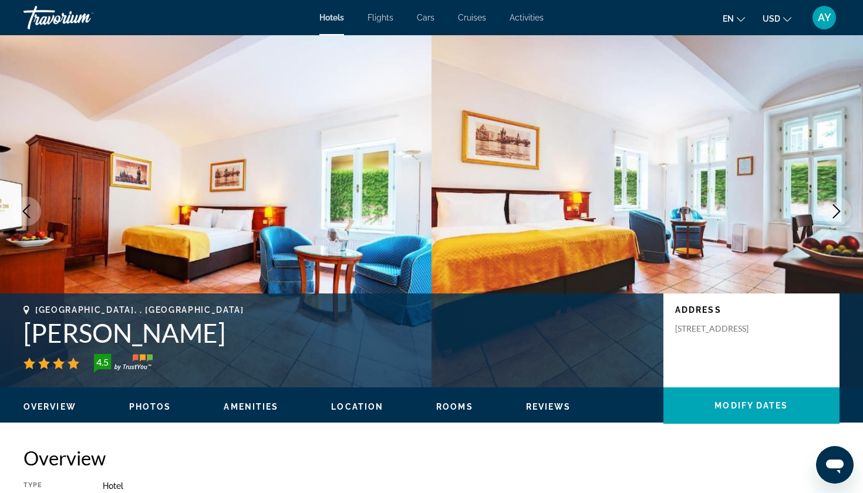
click at [843, 213] on icon "Next image" at bounding box center [836, 211] width 14 height 14
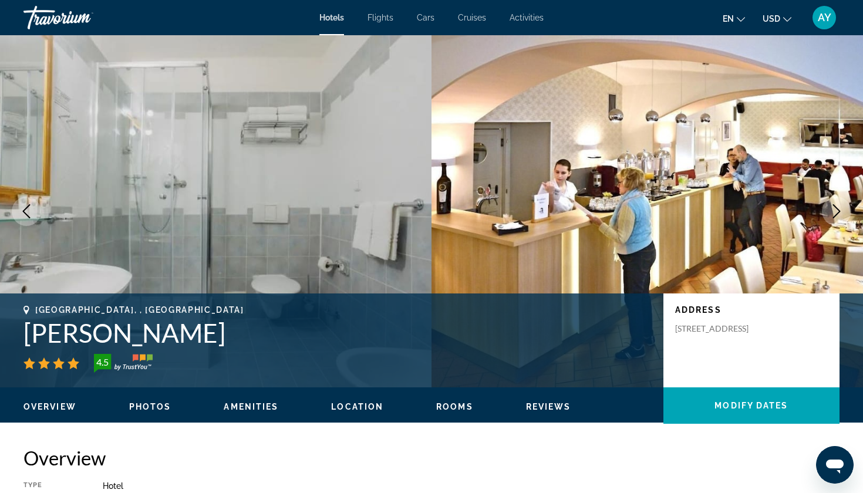
click at [843, 213] on icon "Next image" at bounding box center [836, 211] width 14 height 14
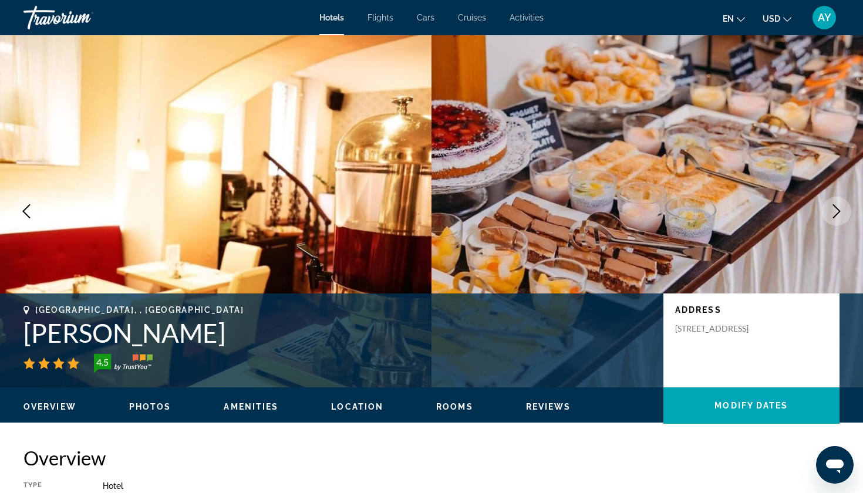
click at [843, 214] on icon "Next image" at bounding box center [836, 211] width 14 height 14
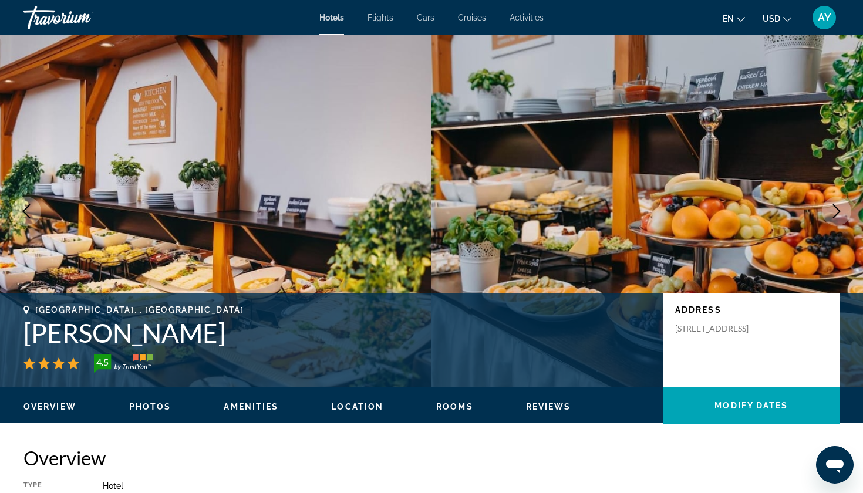
click at [843, 214] on icon "Next image" at bounding box center [836, 211] width 14 height 14
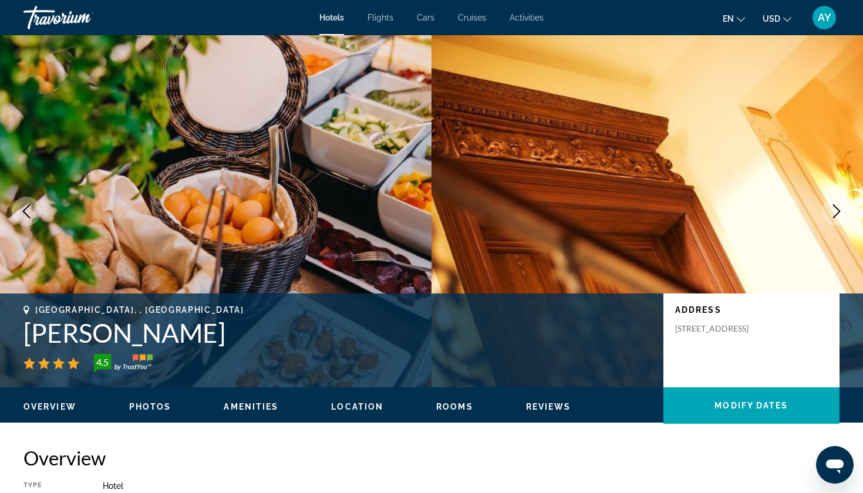
click at [843, 214] on icon "Next image" at bounding box center [836, 211] width 14 height 14
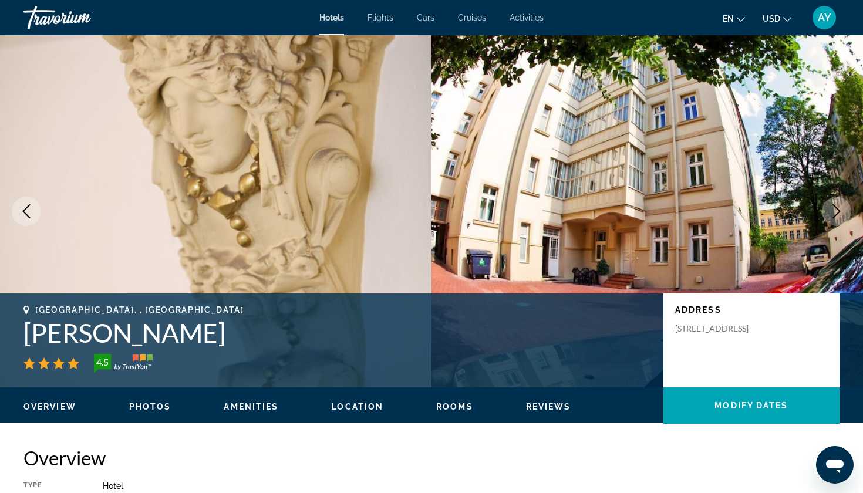
click at [843, 214] on icon "Next image" at bounding box center [836, 211] width 14 height 14
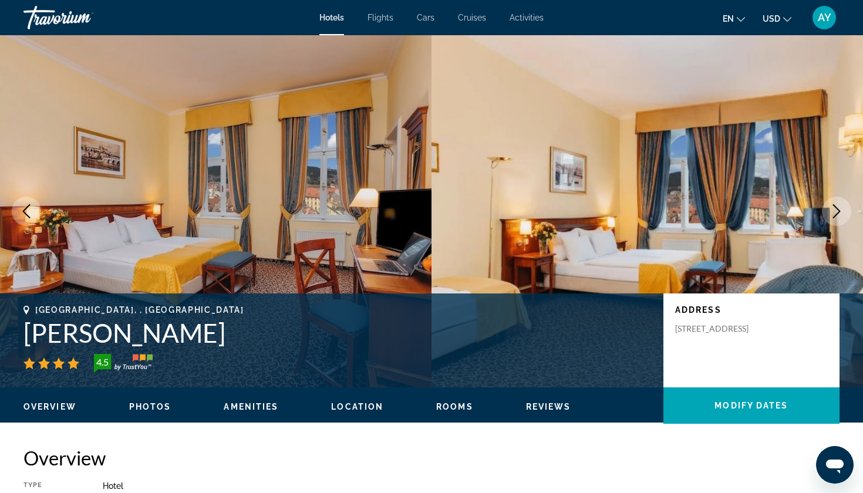
click at [843, 214] on icon "Next image" at bounding box center [836, 211] width 14 height 14
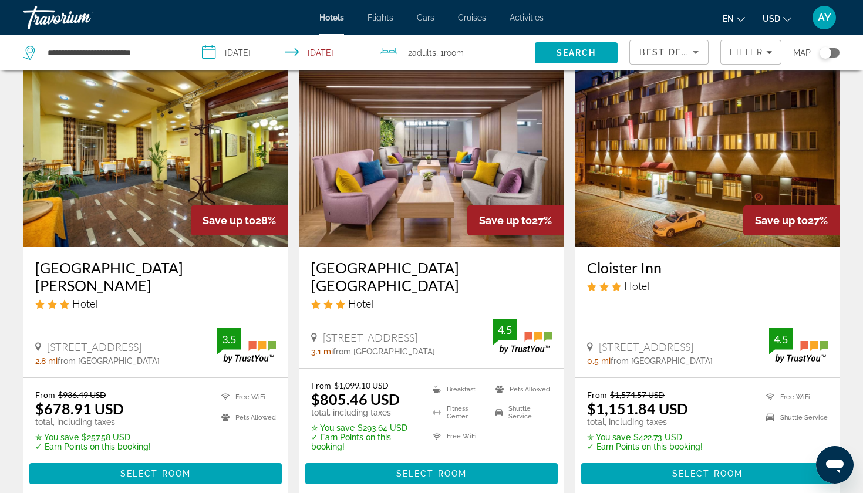
scroll to position [1416, 0]
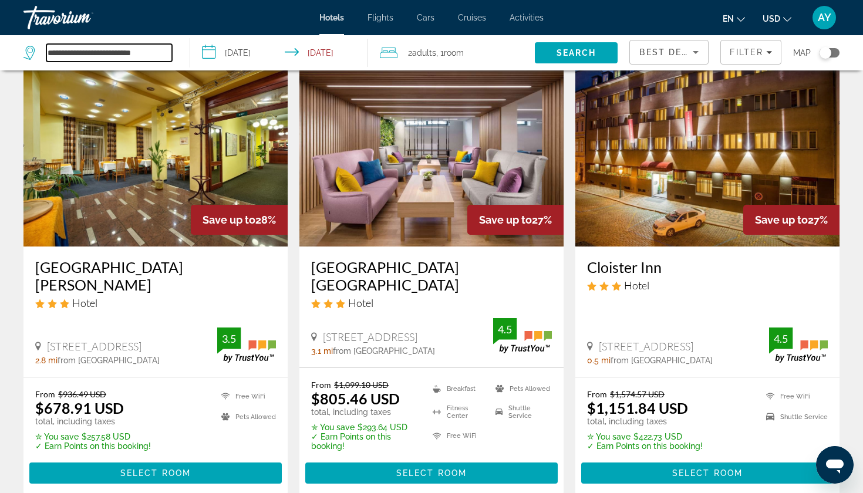
drag, startPoint x: 171, startPoint y: 53, endPoint x: 30, endPoint y: 52, distance: 140.8
click at [30, 52] on div "**********" at bounding box center [97, 53] width 148 height 18
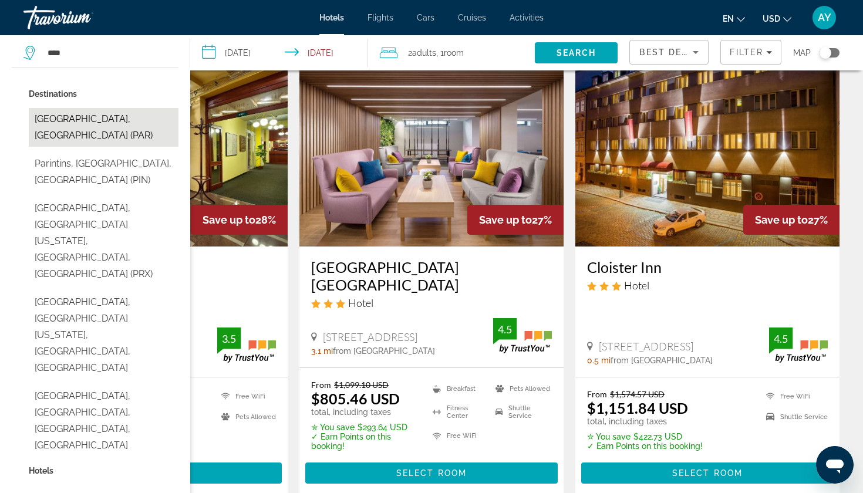
click at [101, 130] on button "[GEOGRAPHIC_DATA], [GEOGRAPHIC_DATA] (PAR)" at bounding box center [104, 127] width 150 height 39
type input "**********"
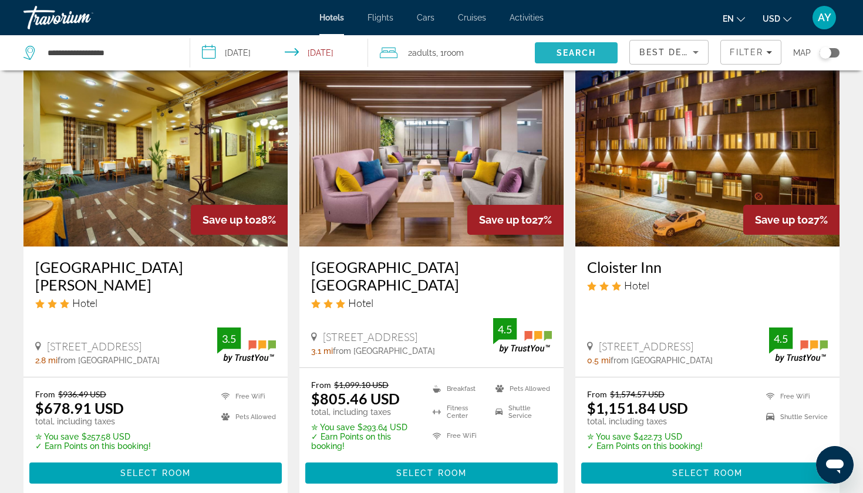
click at [586, 47] on span "Search" at bounding box center [576, 53] width 83 height 28
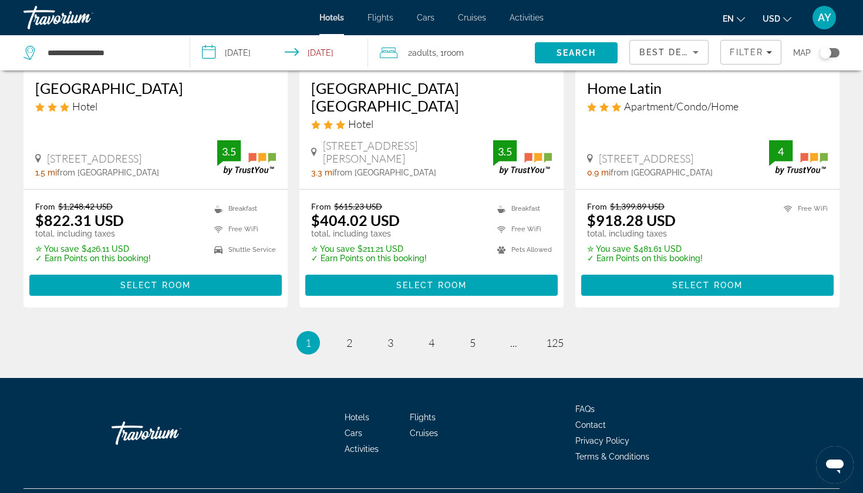
scroll to position [1574, 0]
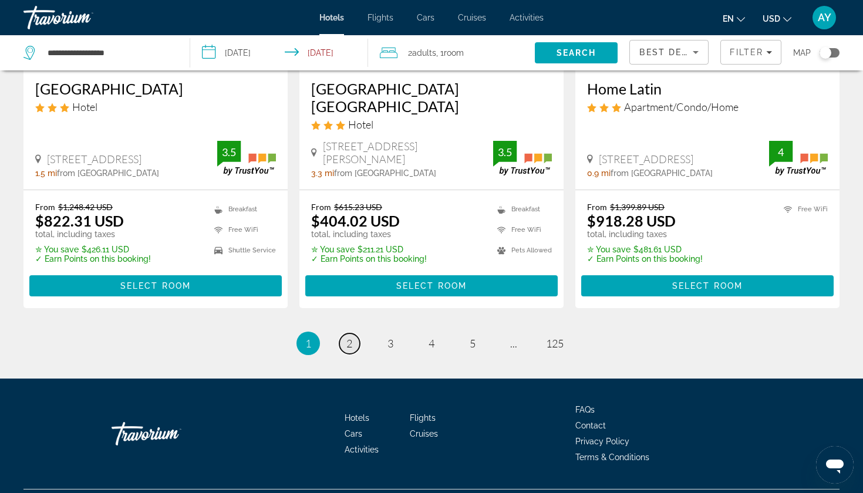
click at [345, 333] on link "page 2" at bounding box center [349, 343] width 21 height 21
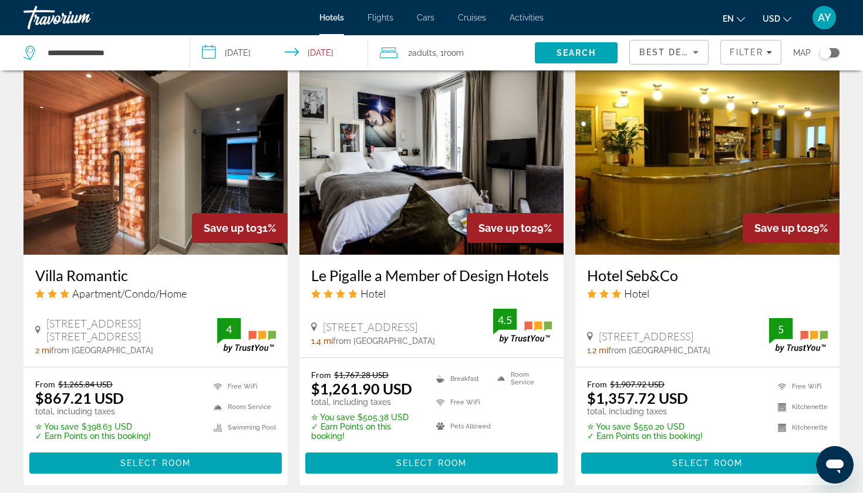
scroll to position [780, 0]
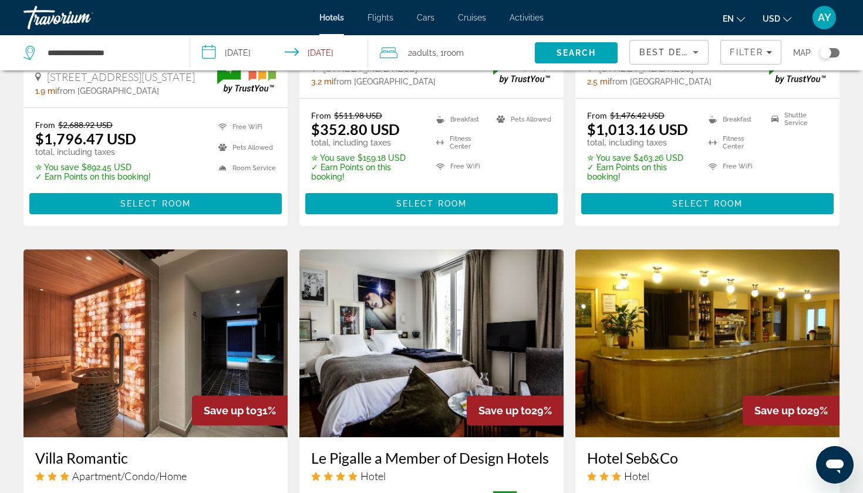
click at [824, 50] on div "Toggle map" at bounding box center [825, 53] width 12 height 12
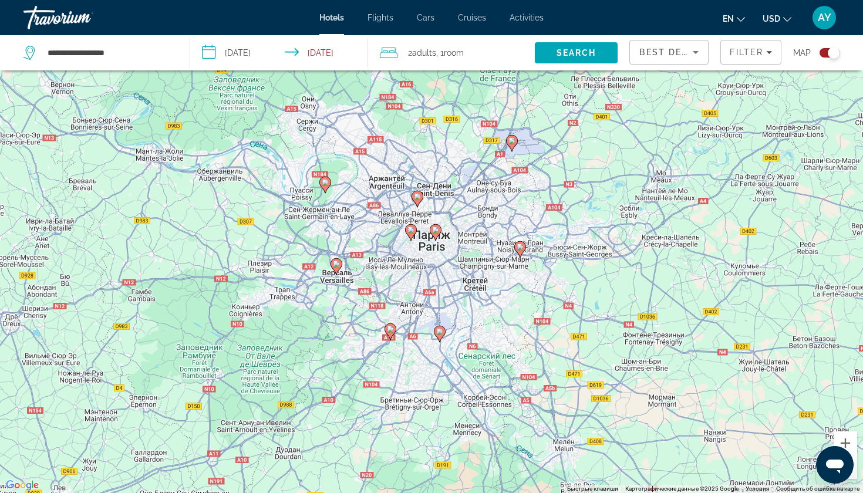
click at [438, 250] on div "Чтобы активировать перетаскивание с помощью клавиатуры, нажмите Alt + Ввод. Пос…" at bounding box center [431, 246] width 863 height 493
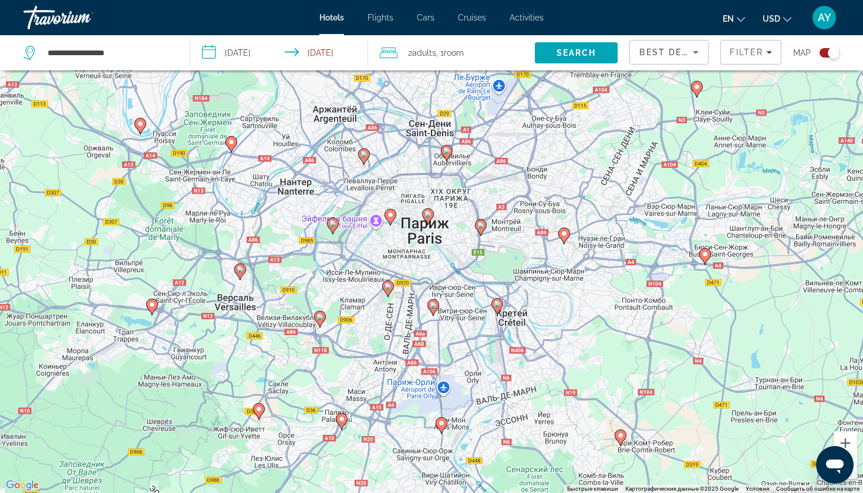
click at [438, 250] on div "Чтобы активировать перетаскивание с помощью клавиатуры, нажмите Alt + Ввод. Пос…" at bounding box center [431, 246] width 863 height 493
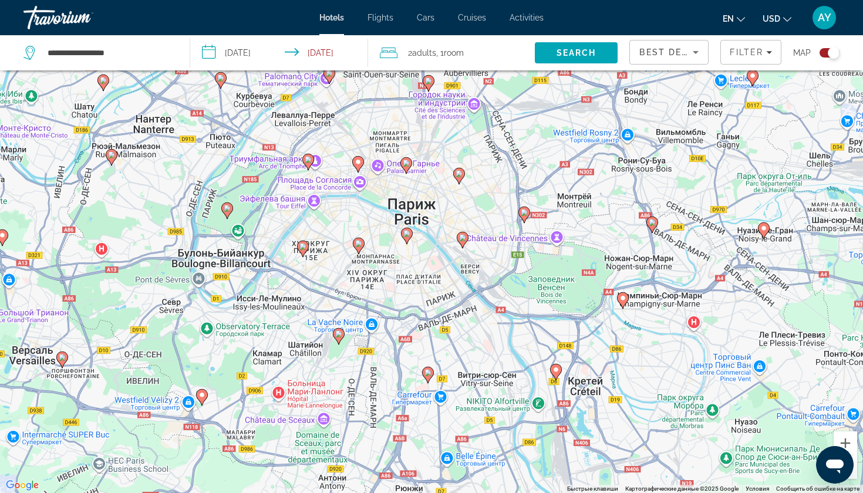
click at [438, 250] on div "Чтобы активировать перетаскивание с помощью клавиатуры, нажмите Alt + Ввод. Пос…" at bounding box center [431, 246] width 863 height 493
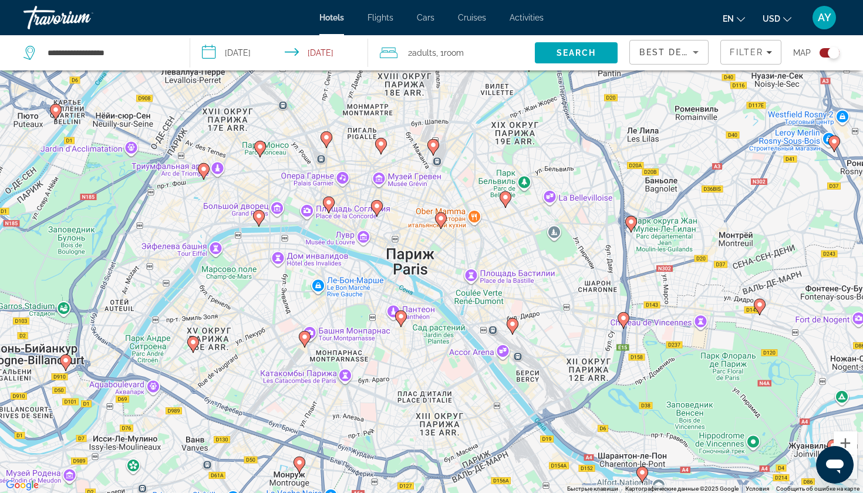
drag, startPoint x: 418, startPoint y: 212, endPoint x: 444, endPoint y: 306, distance: 97.9
click at [444, 306] on div "Чтобы активировать перетаскивание с помощью клавиатуры, нажмите Alt + Ввод. Пос…" at bounding box center [431, 246] width 863 height 493
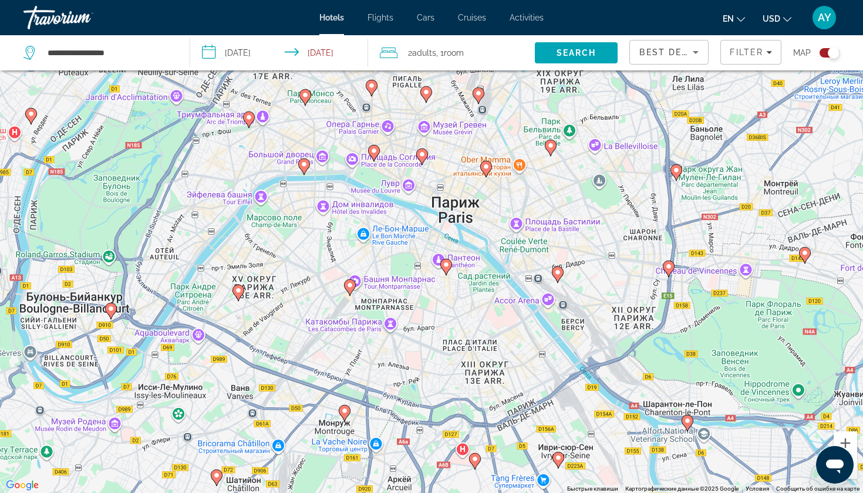
drag, startPoint x: 355, startPoint y: 285, endPoint x: 400, endPoint y: 229, distance: 71.8
click at [400, 229] on div "Чтобы активировать перетаскивание с помощью клавиатуры, нажмите Alt + Ввод. Пос…" at bounding box center [431, 246] width 863 height 493
click at [391, 326] on div "Чтобы активировать перетаскивание с помощью клавиатуры, нажмите Alt + Ввод. Пос…" at bounding box center [431, 246] width 863 height 493
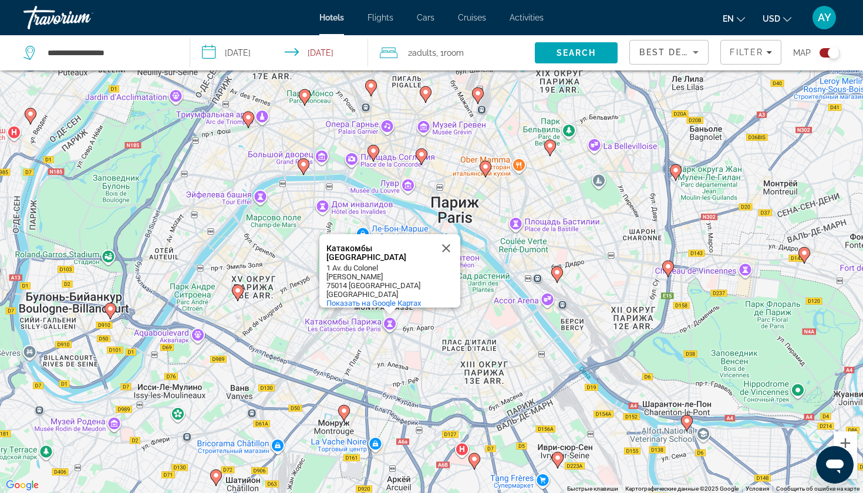
click at [308, 320] on div "Чтобы активировать перетаскивание с помощью клавиатуры, нажмите Alt + Ввод. Пос…" at bounding box center [431, 246] width 863 height 493
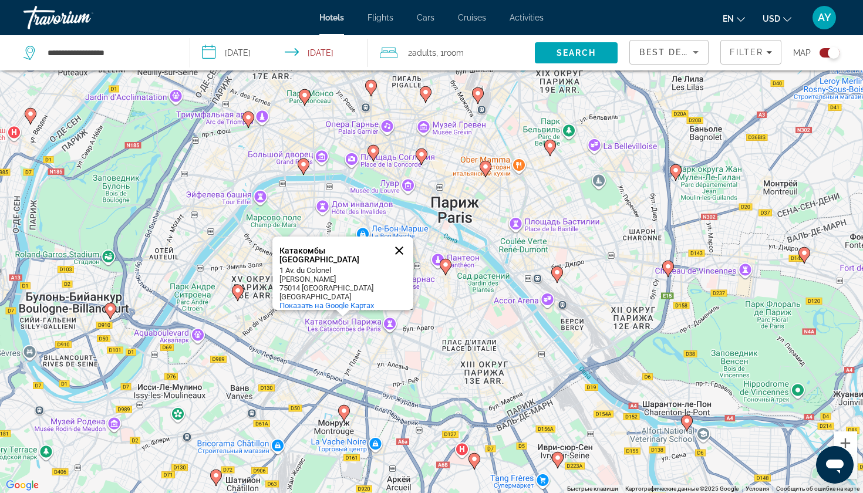
click at [399, 243] on button "Закрыть" at bounding box center [399, 250] width 28 height 28
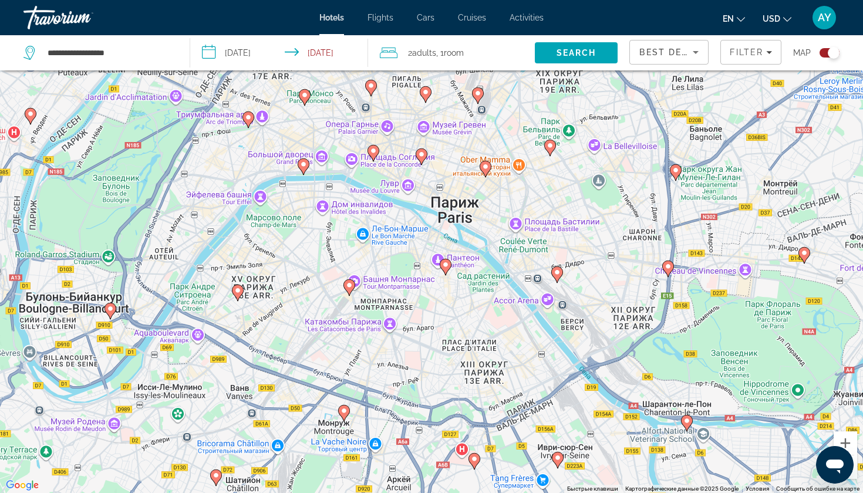
click at [306, 165] on image "Main content" at bounding box center [303, 164] width 7 height 7
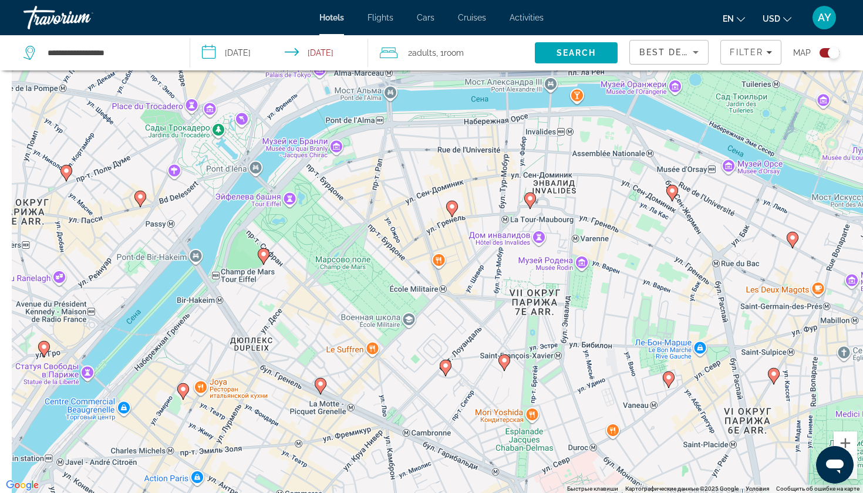
drag, startPoint x: 345, startPoint y: 370, endPoint x: 376, endPoint y: 209, distance: 164.3
click at [376, 209] on div "Для навигации используйте клавиши со стрелками. Чтобы активировать перетаскиван…" at bounding box center [431, 246] width 863 height 493
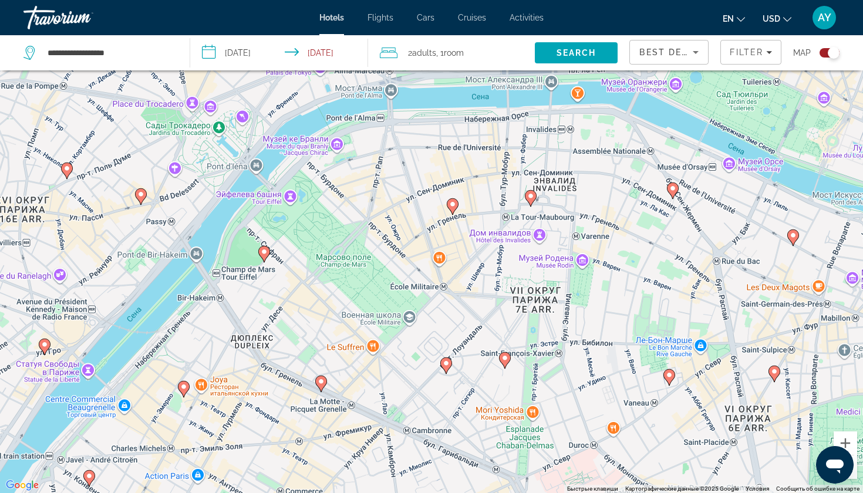
click at [263, 256] on icon "Main content" at bounding box center [264, 253] width 11 height 15
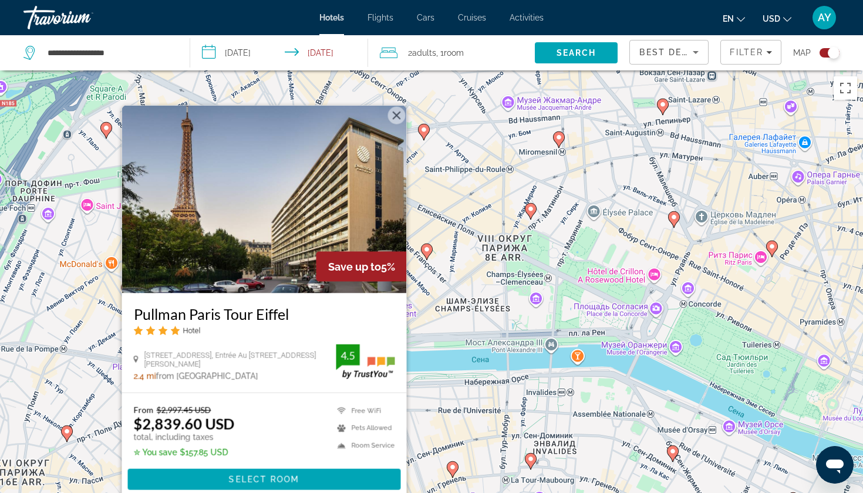
click at [394, 119] on button "Закрыть" at bounding box center [397, 116] width 18 height 18
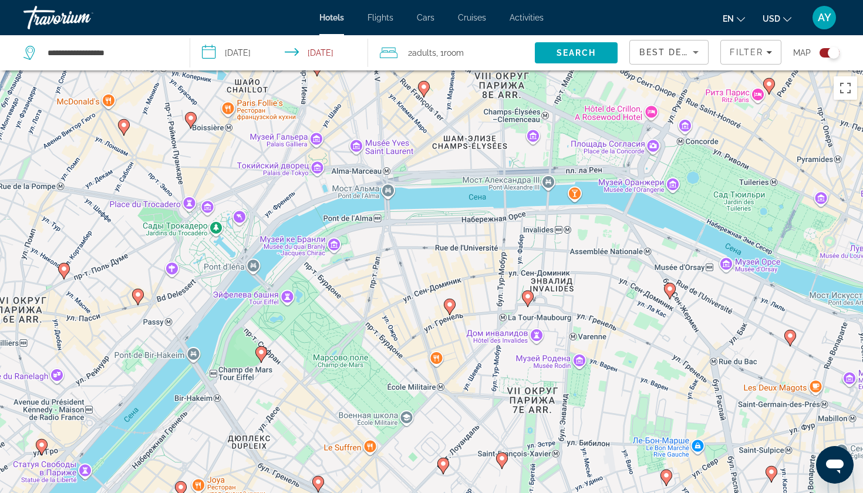
drag, startPoint x: 412, startPoint y: 429, endPoint x: 409, endPoint y: 261, distance: 167.8
click at [409, 261] on div "Чтобы активировать перетаскивание с помощью клавиатуры, нажмите Alt + Ввод. Пос…" at bounding box center [431, 316] width 863 height 493
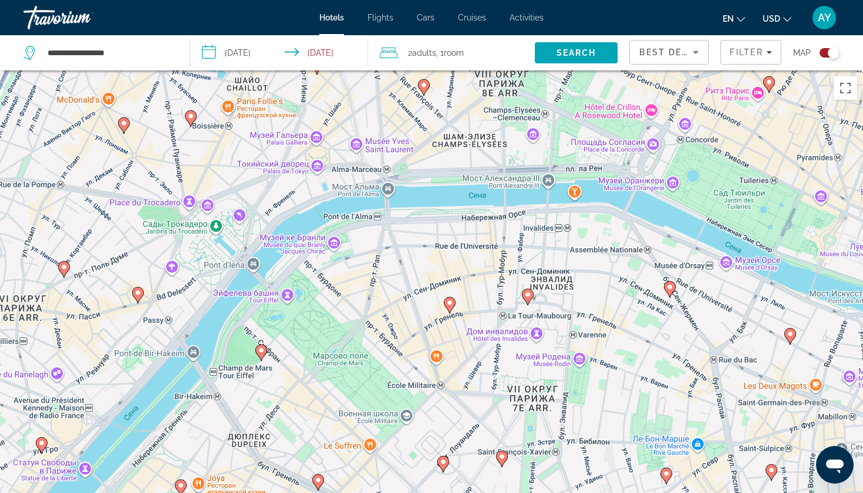
click at [449, 308] on icon "Main content" at bounding box center [449, 304] width 11 height 15
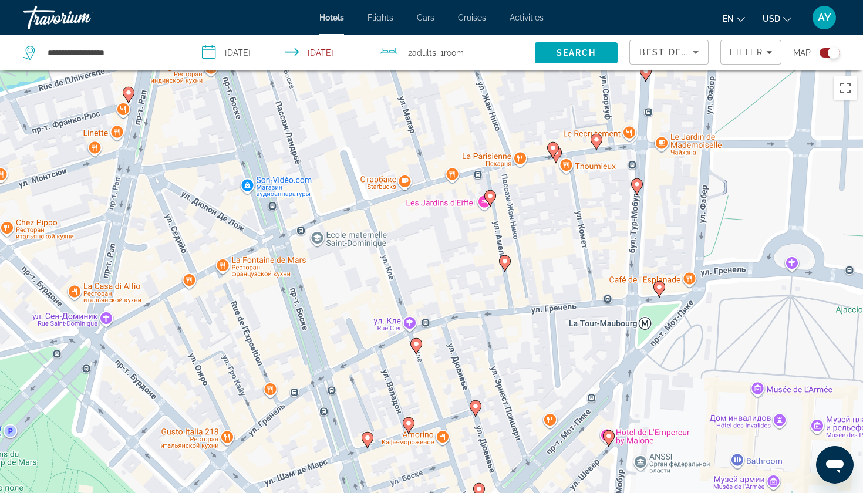
click at [417, 347] on icon "Main content" at bounding box center [416, 346] width 11 height 15
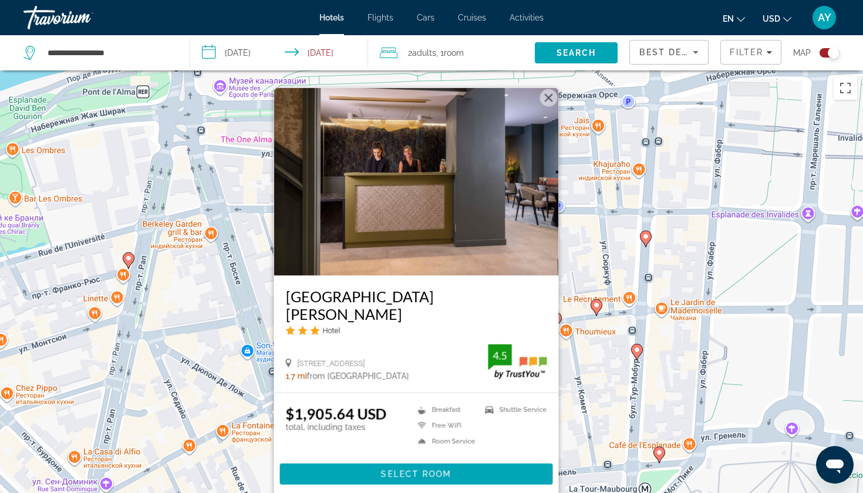
click at [546, 107] on button "Закрыть" at bounding box center [549, 98] width 18 height 18
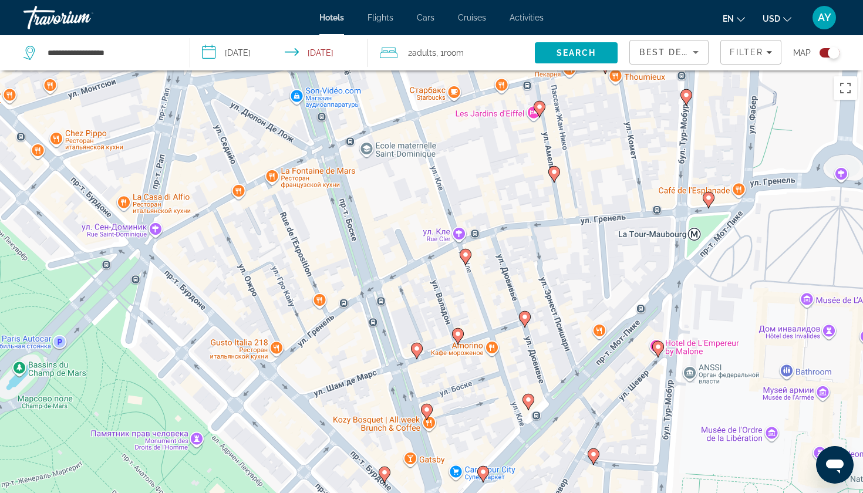
drag, startPoint x: 404, startPoint y: 383, endPoint x: 454, endPoint y: 121, distance: 266.4
click at [454, 121] on div "Чтобы активировать перетаскивание с помощью клавиатуры, нажмите Alt + Ввод. Пос…" at bounding box center [431, 316] width 863 height 493
click at [418, 351] on icon "Main content" at bounding box center [417, 349] width 11 height 15
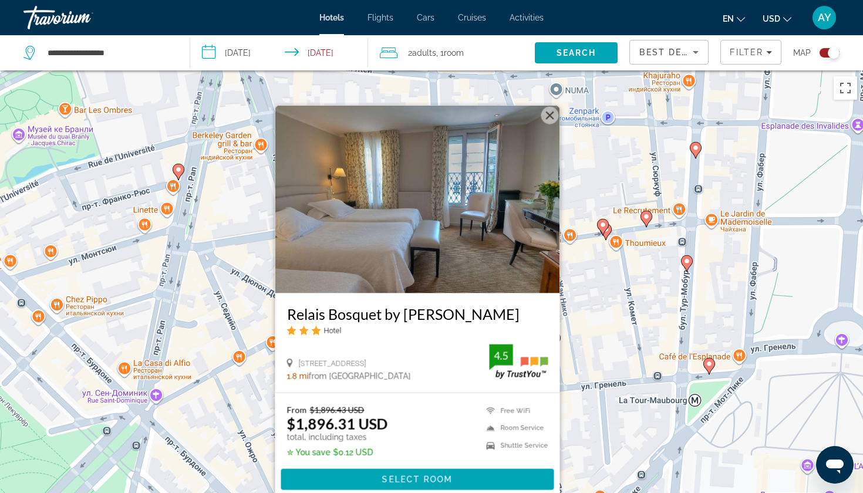
click at [552, 116] on button "Закрыть" at bounding box center [550, 116] width 18 height 18
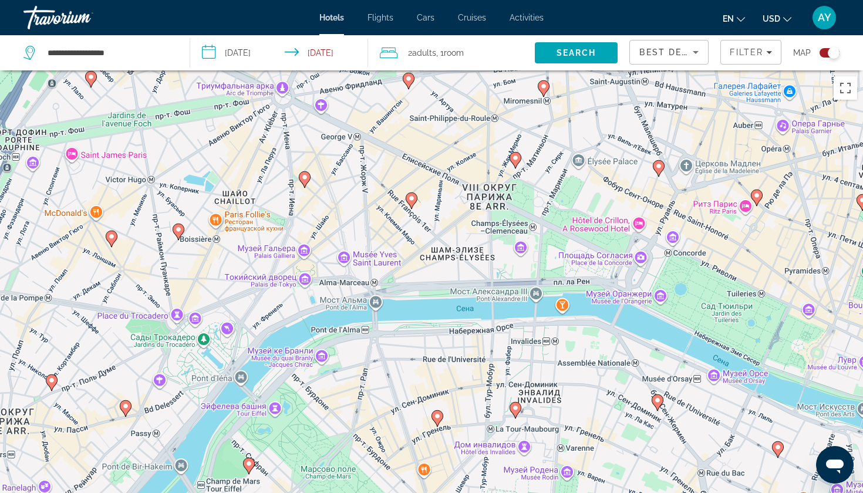
drag, startPoint x: 417, startPoint y: 138, endPoint x: 417, endPoint y: 255, distance: 116.2
click at [417, 255] on div "Для навигации используйте клавиши со стрелками. Чтобы активировать перетаскиван…" at bounding box center [431, 316] width 863 height 493
click at [411, 201] on image "Main content" at bounding box center [411, 198] width 7 height 7
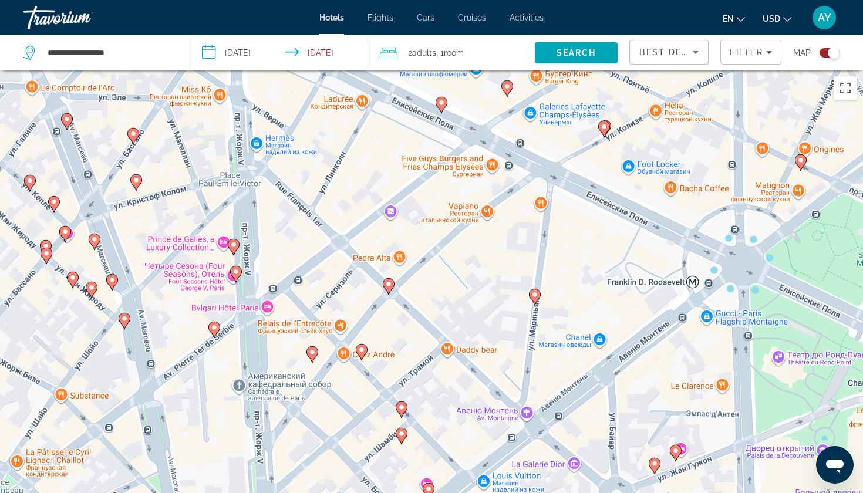
click at [388, 288] on icon "Main content" at bounding box center [388, 286] width 11 height 15
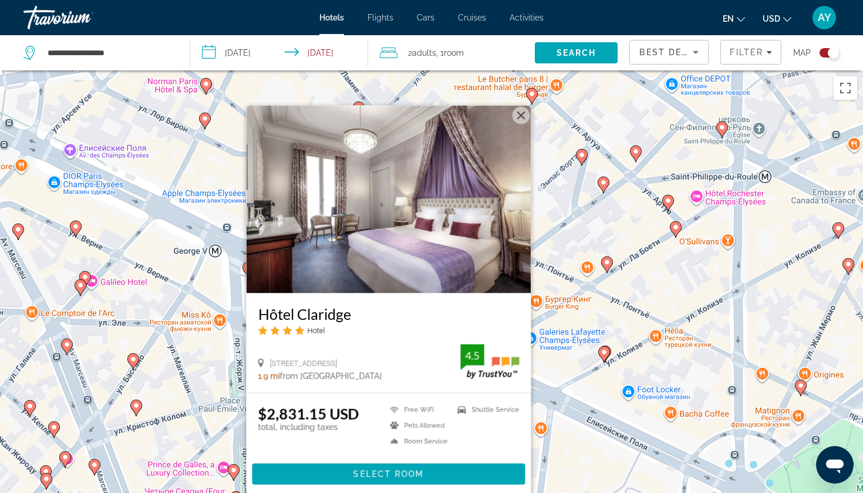
click at [522, 115] on button "Закрыть" at bounding box center [521, 116] width 18 height 18
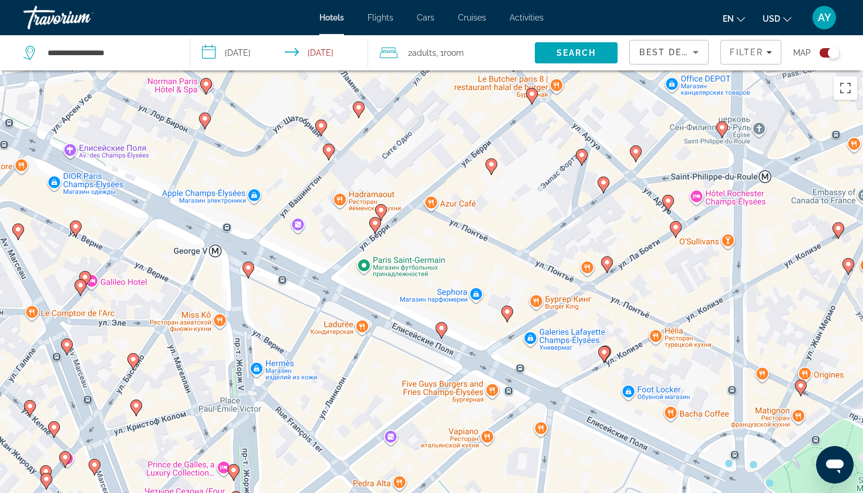
click at [580, 155] on image "Main content" at bounding box center [581, 154] width 7 height 7
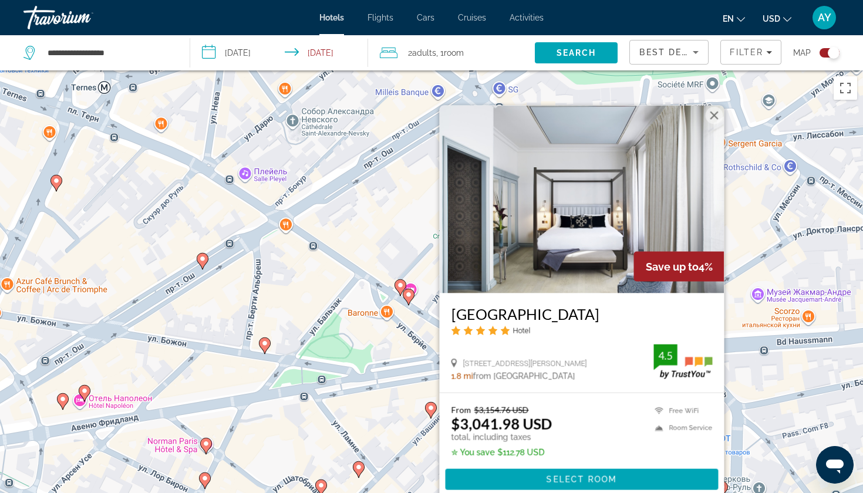
click at [720, 120] on button "Закрыть" at bounding box center [714, 116] width 18 height 18
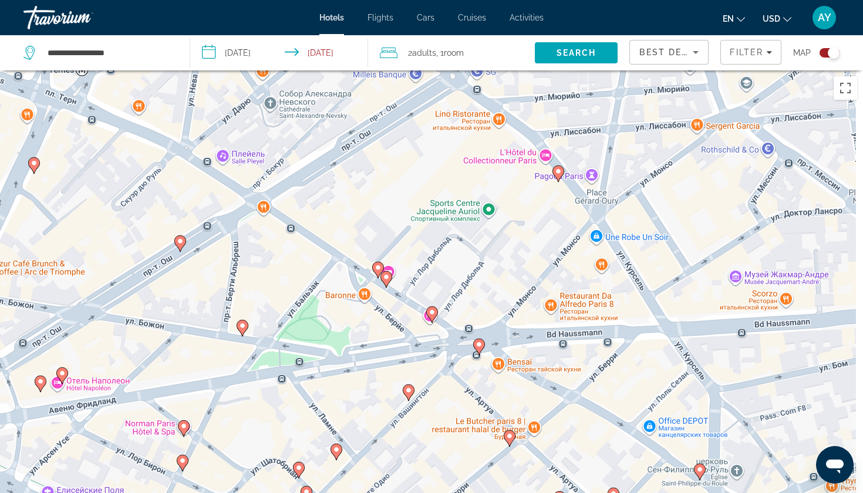
drag, startPoint x: 508, startPoint y: 359, endPoint x: 406, endPoint y: 292, distance: 122.1
click at [406, 293] on div "Для навигации используйте клавиши со стрелками. Чтобы активировать перетаскиван…" at bounding box center [431, 316] width 863 height 493
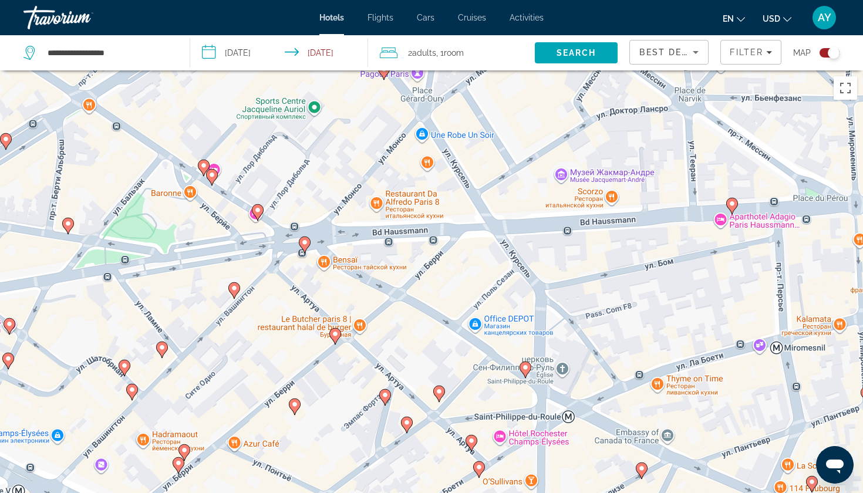
drag, startPoint x: 537, startPoint y: 358, endPoint x: 342, endPoint y: 192, distance: 256.0
click at [342, 194] on div "Чтобы активировать перетаскивание с помощью клавиатуры, нажмите Alt + Ввод. Пос…" at bounding box center [431, 316] width 863 height 493
